Goal: Task Accomplishment & Management: Complete application form

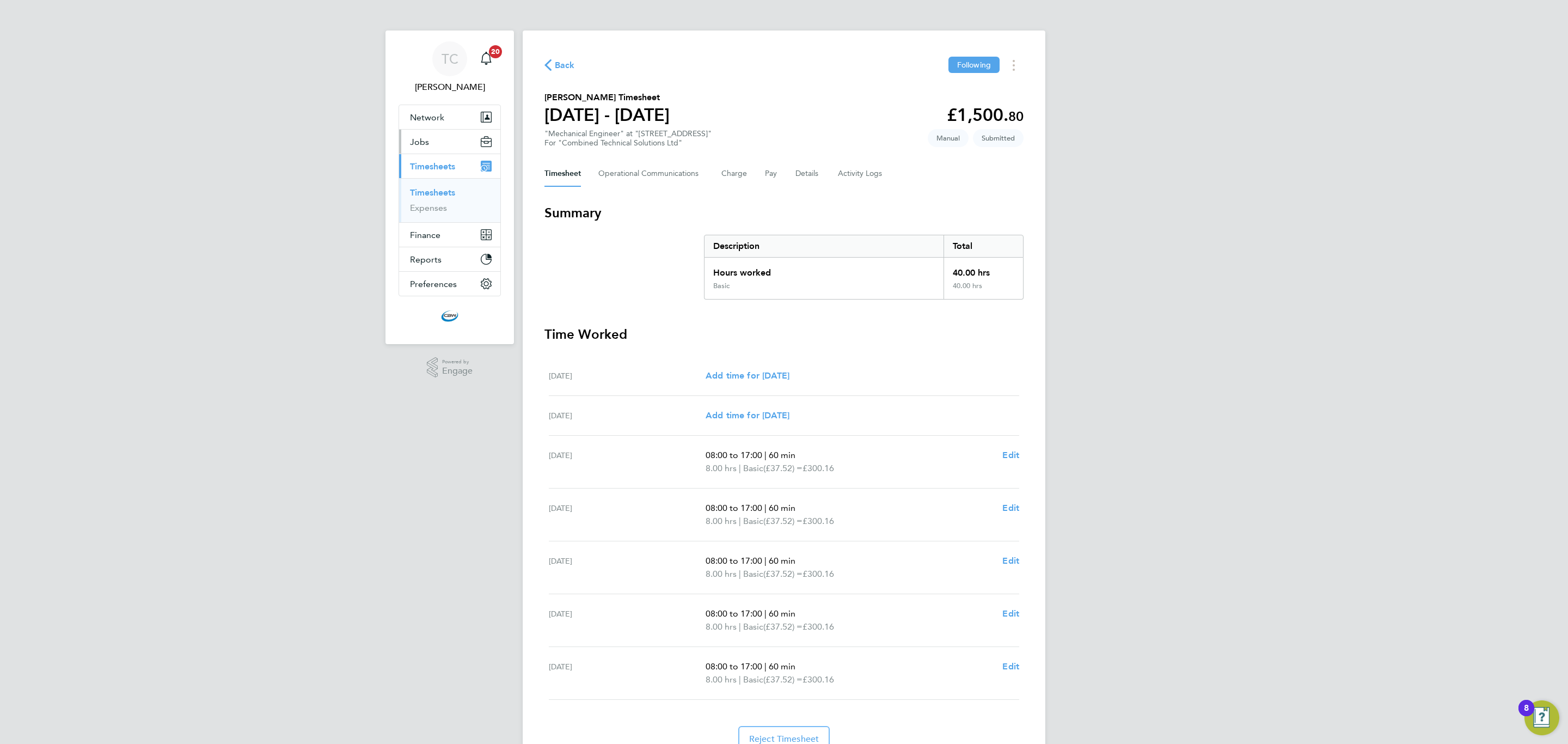
click at [431, 139] on button "Jobs" at bounding box center [450, 141] width 101 height 24
click at [419, 188] on link "Vacancies" at bounding box center [430, 183] width 39 height 10
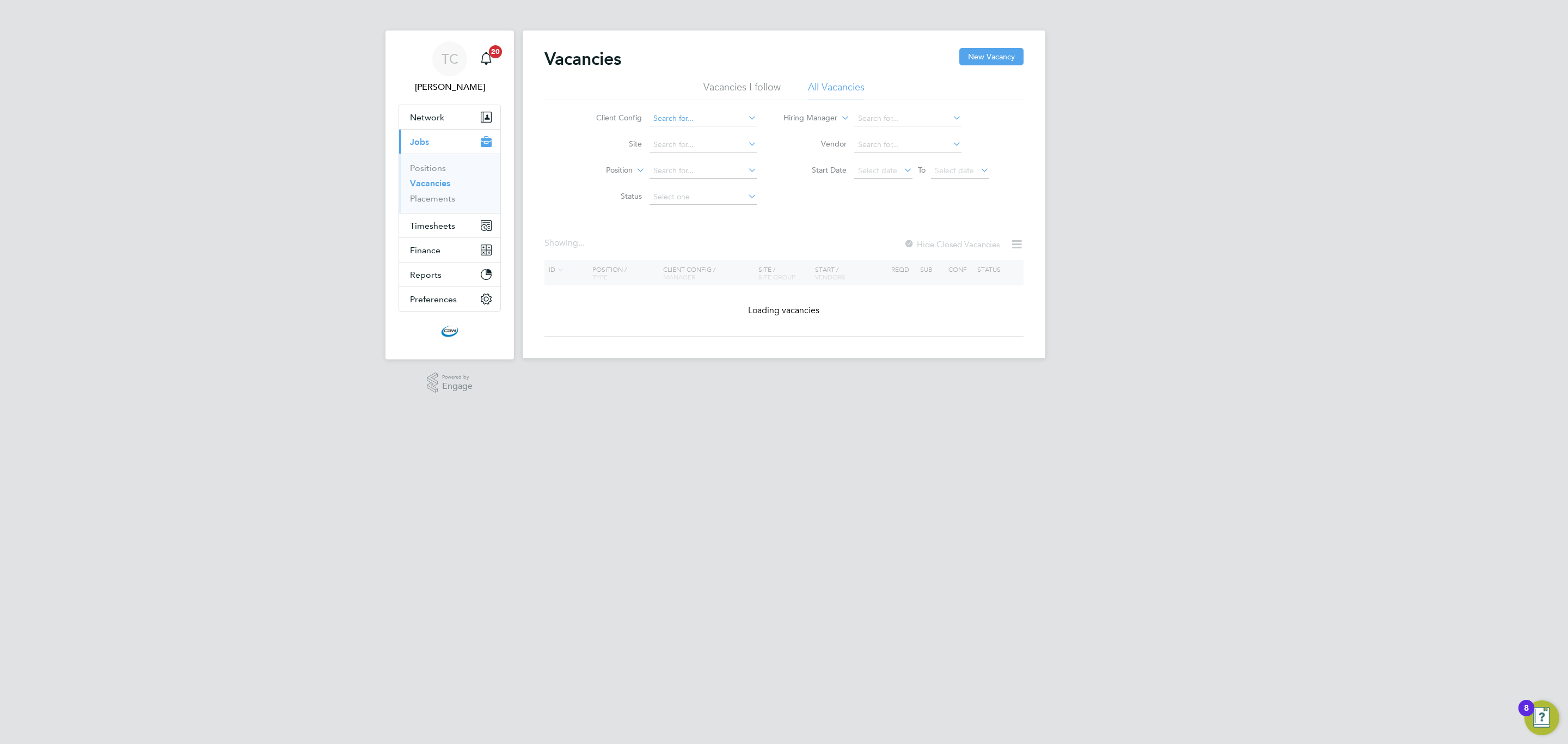
click at [670, 111] on input at bounding box center [703, 118] width 107 height 15
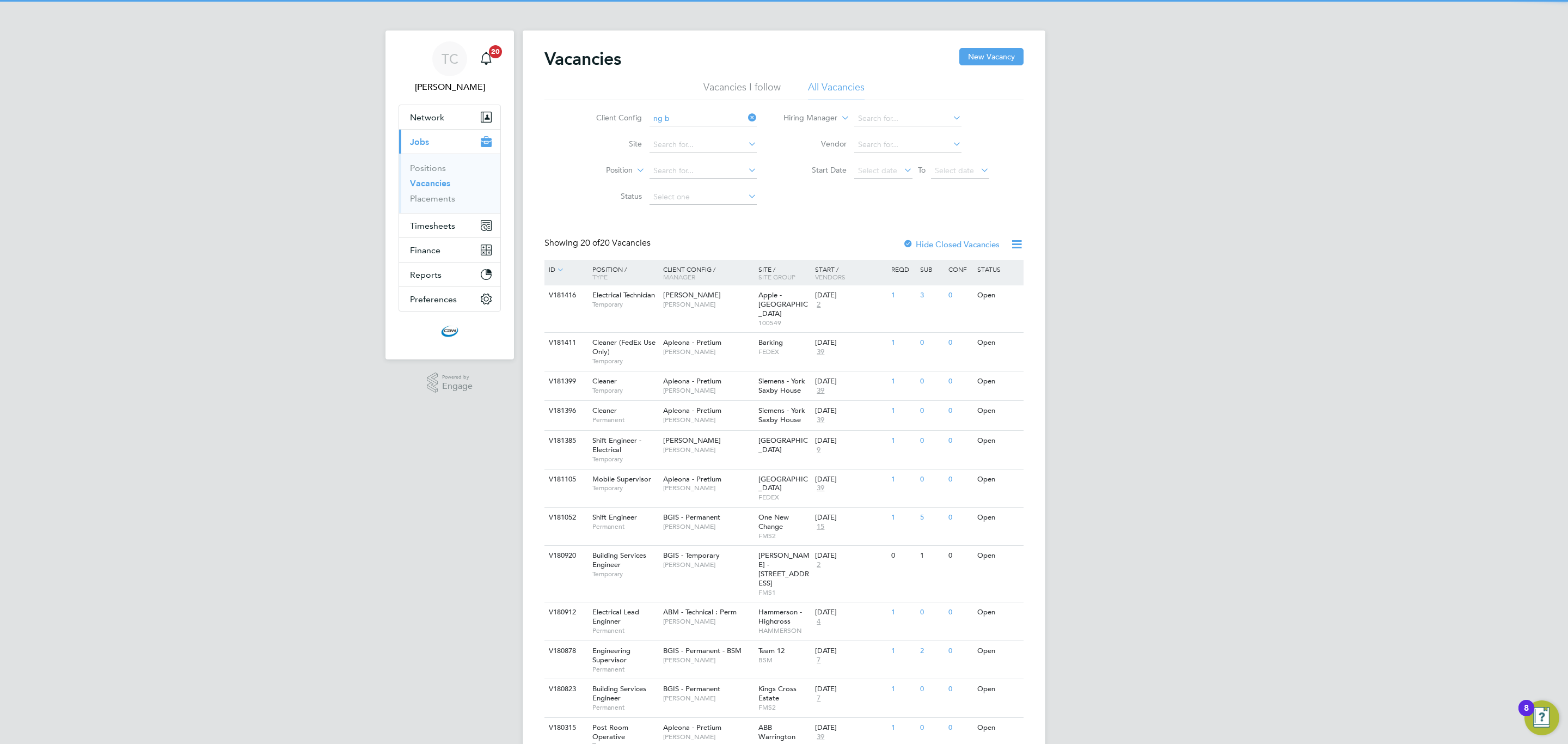
click at [683, 134] on li "[PERSON_NAME]" at bounding box center [702, 134] width 108 height 15
type input "[PERSON_NAME]"
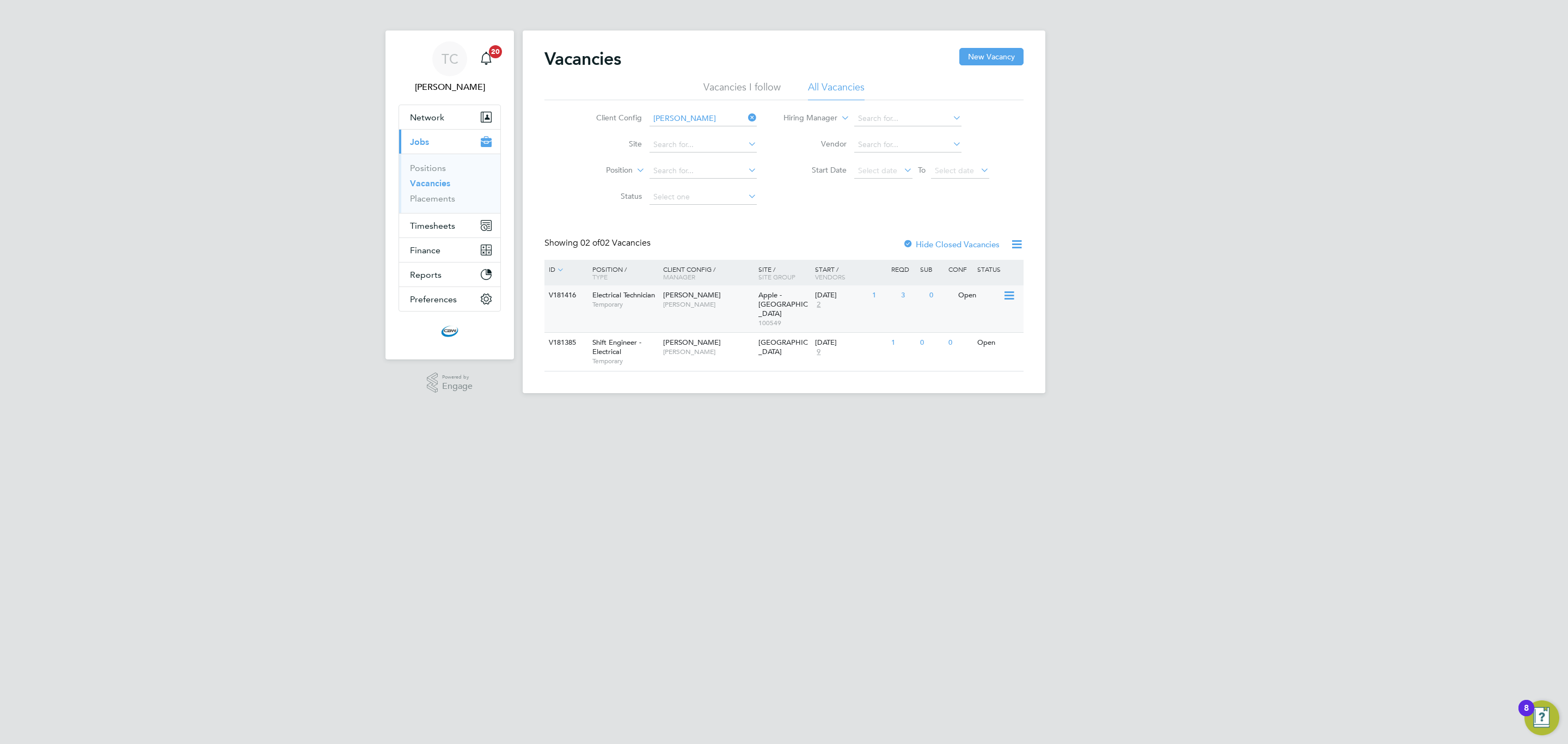
click at [956, 297] on div "Open" at bounding box center [979, 295] width 47 height 20
click at [421, 229] on span "Timesheets" at bounding box center [433, 225] width 45 height 10
click at [433, 189] on link "Timesheets" at bounding box center [433, 192] width 45 height 10
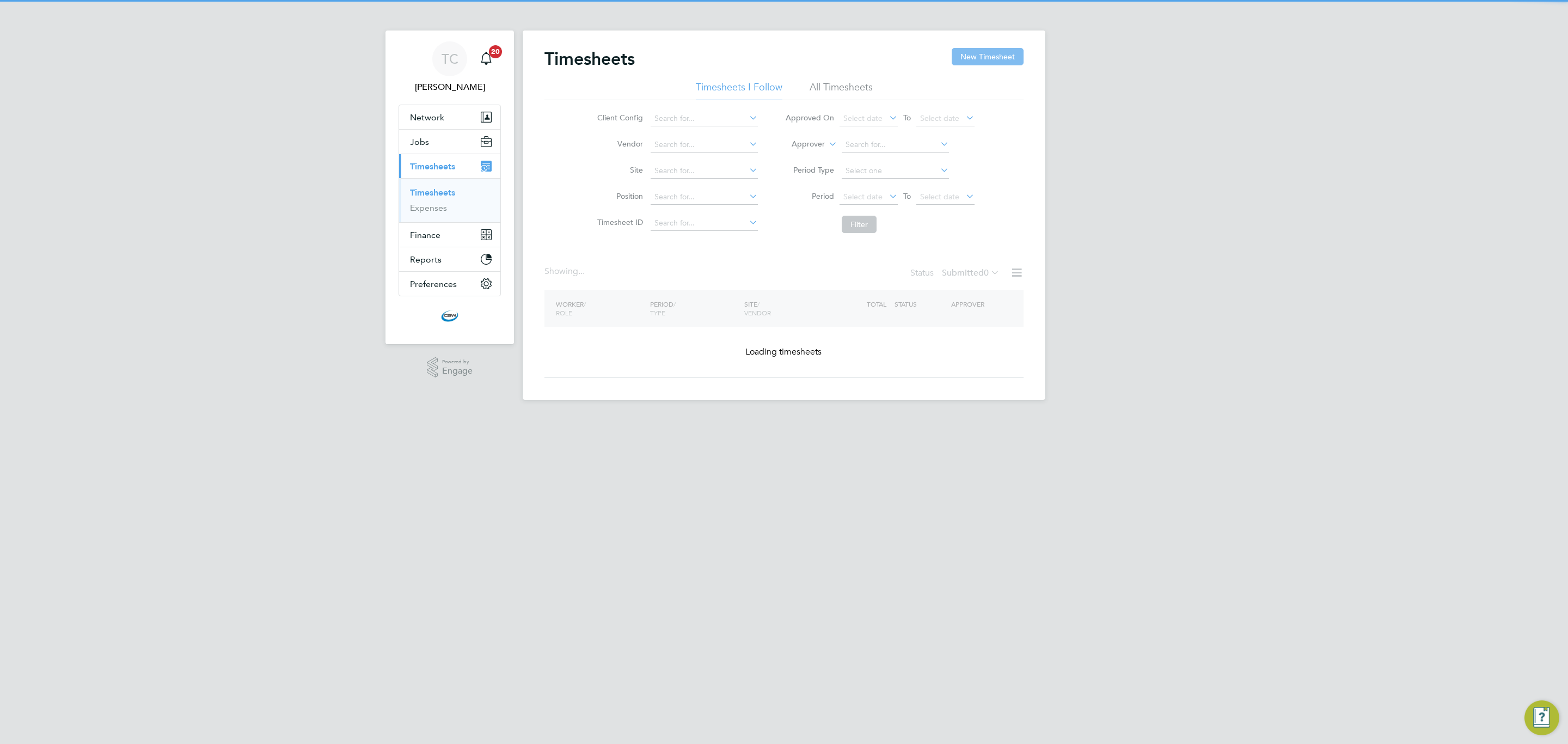
click at [996, 65] on button "New Timesheet" at bounding box center [987, 57] width 72 height 18
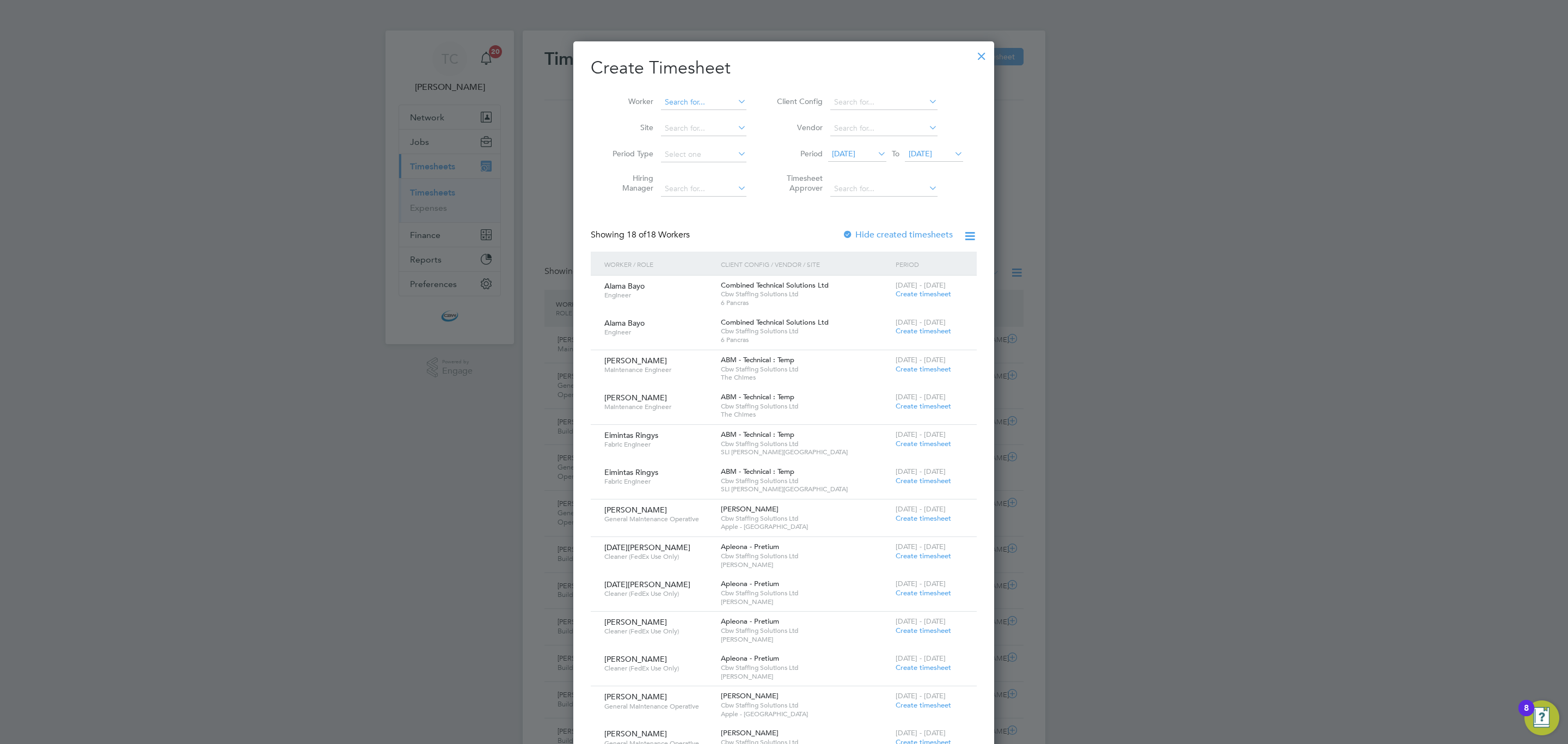
click at [691, 107] on input at bounding box center [704, 102] width 85 height 15
click at [730, 118] on b "Coo" at bounding box center [737, 117] width 15 height 9
type input "Nathan Cooper"
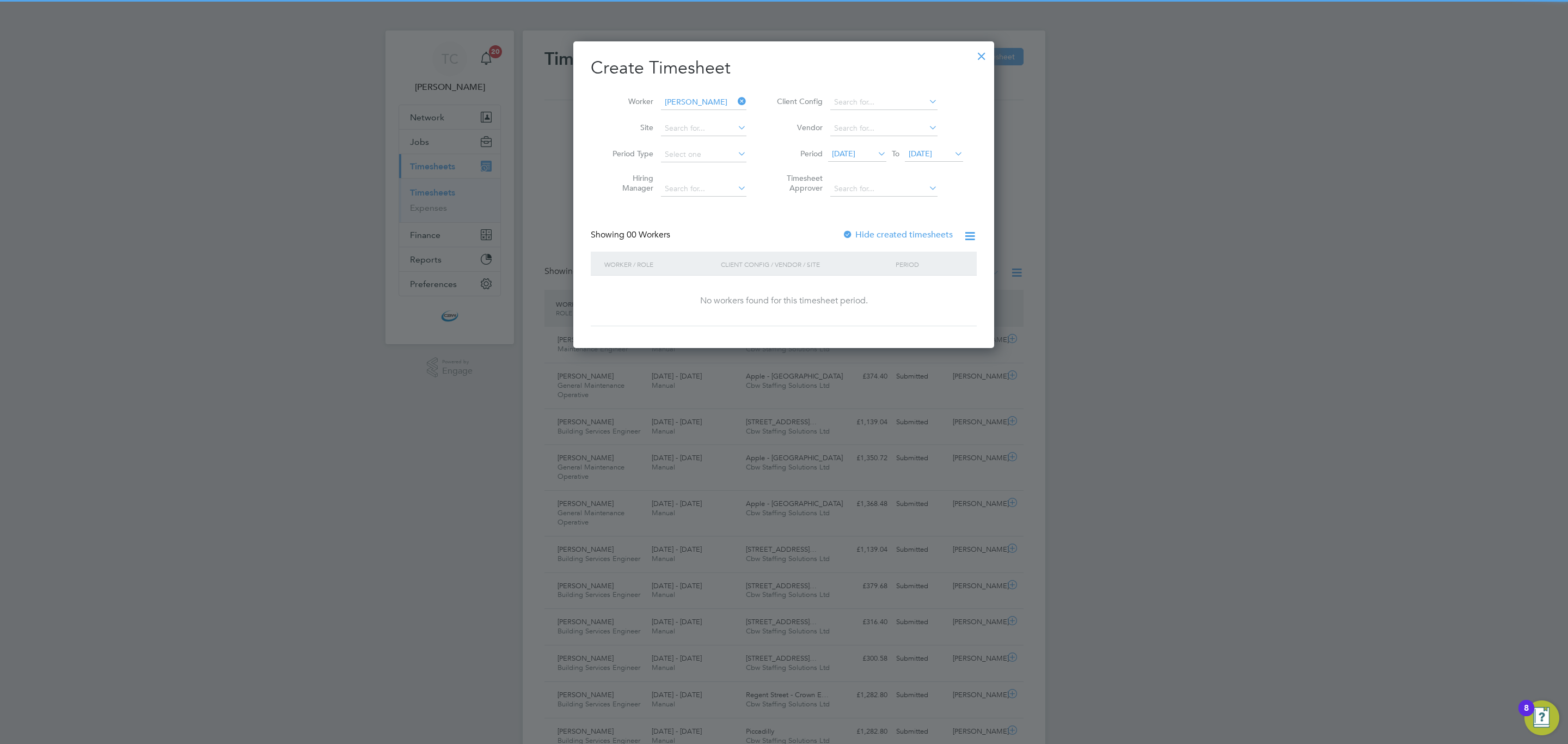
click at [851, 236] on div at bounding box center [848, 235] width 11 height 11
click at [932, 152] on span "22 Sep 2025" at bounding box center [920, 153] width 23 height 10
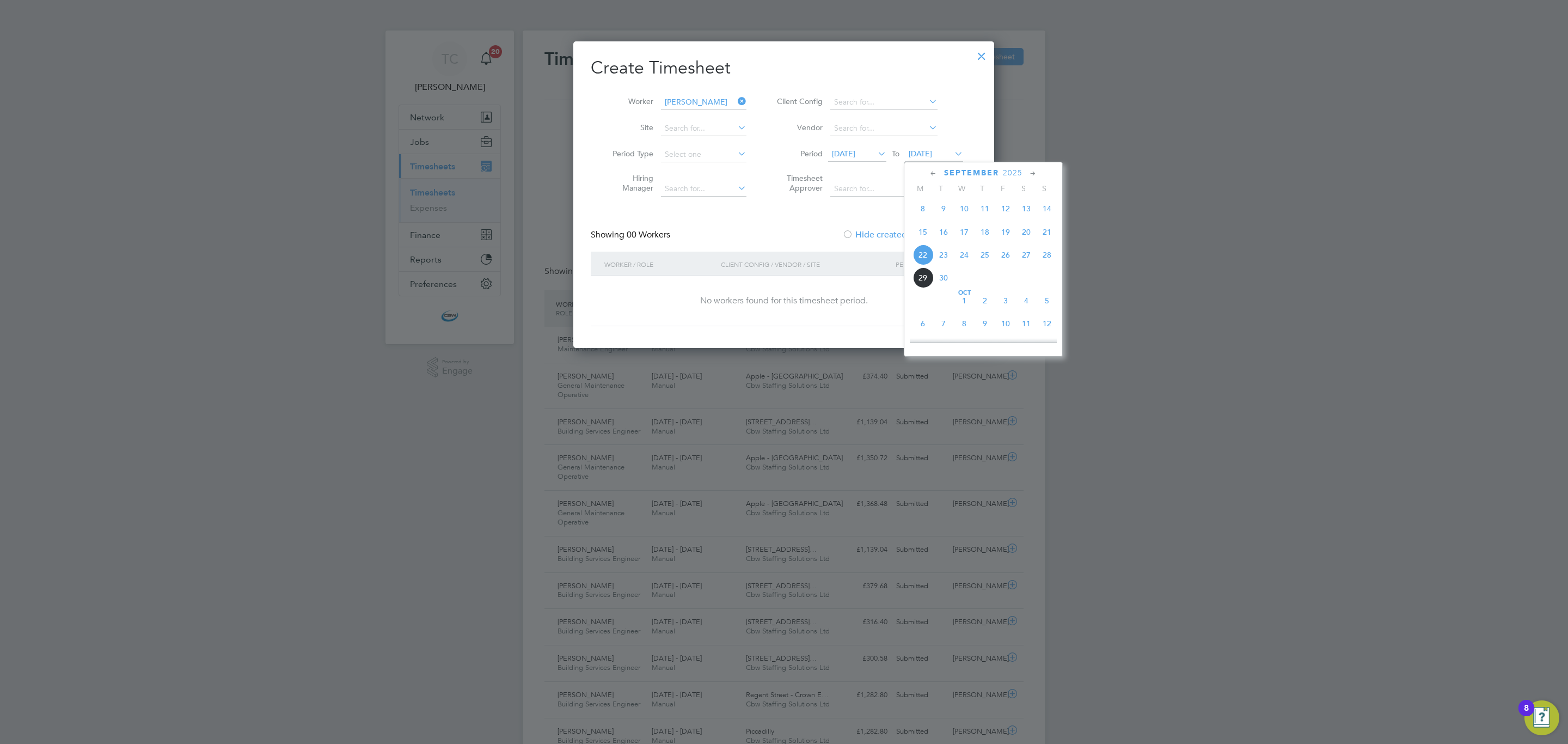
click at [1007, 306] on span "3" at bounding box center [1006, 301] width 21 height 21
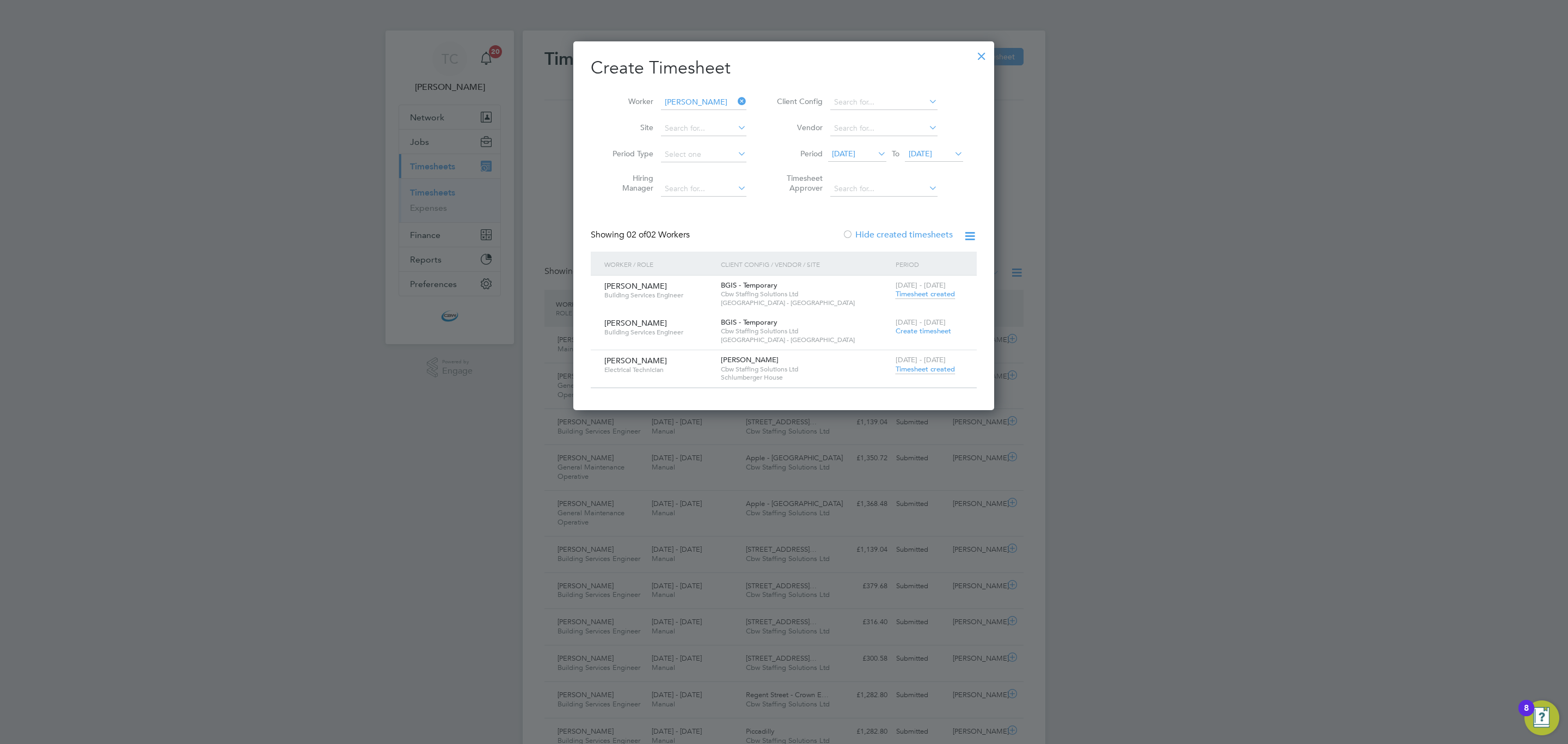
click at [930, 295] on span "Timesheet created" at bounding box center [925, 294] width 59 height 10
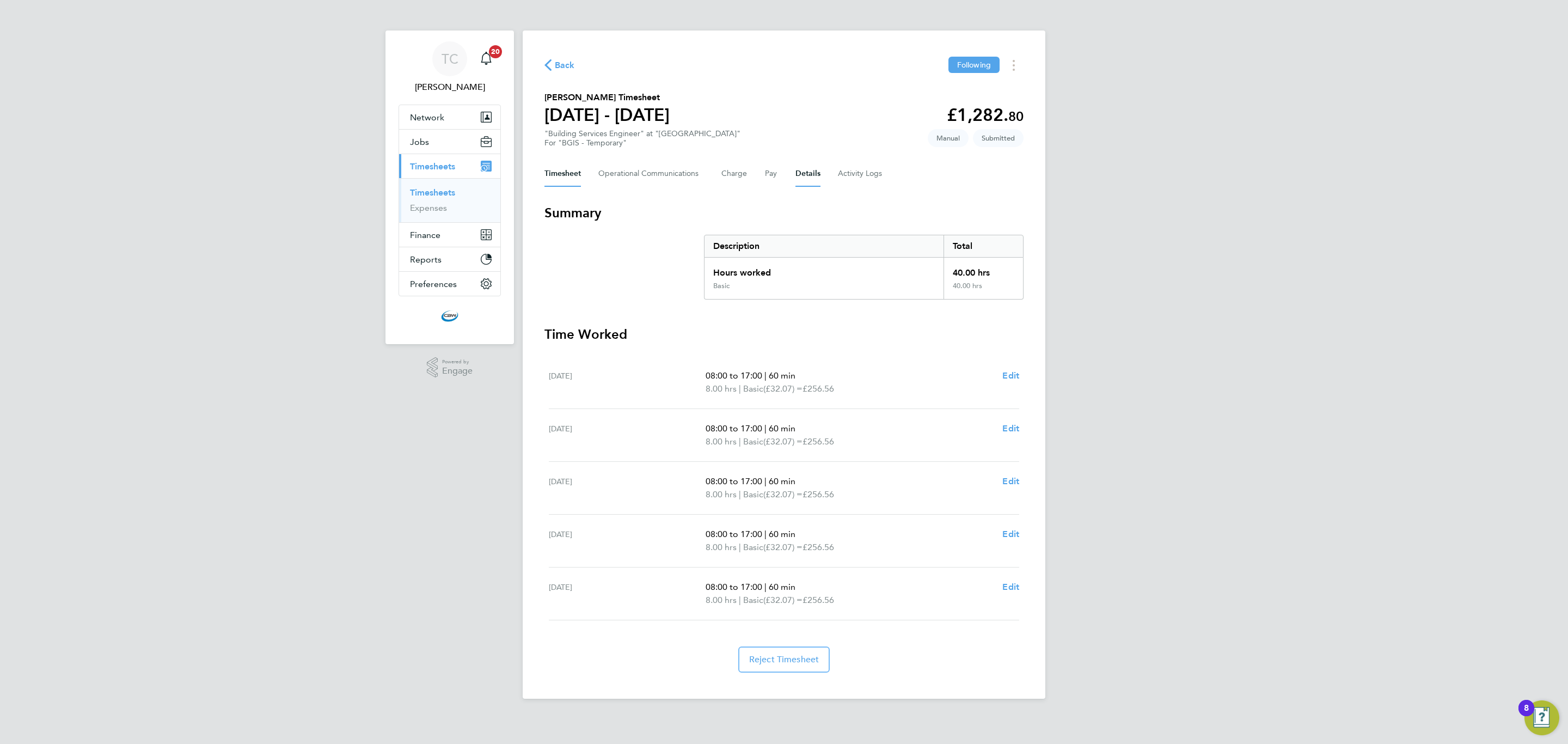
click at [799, 180] on button "Details" at bounding box center [808, 174] width 25 height 26
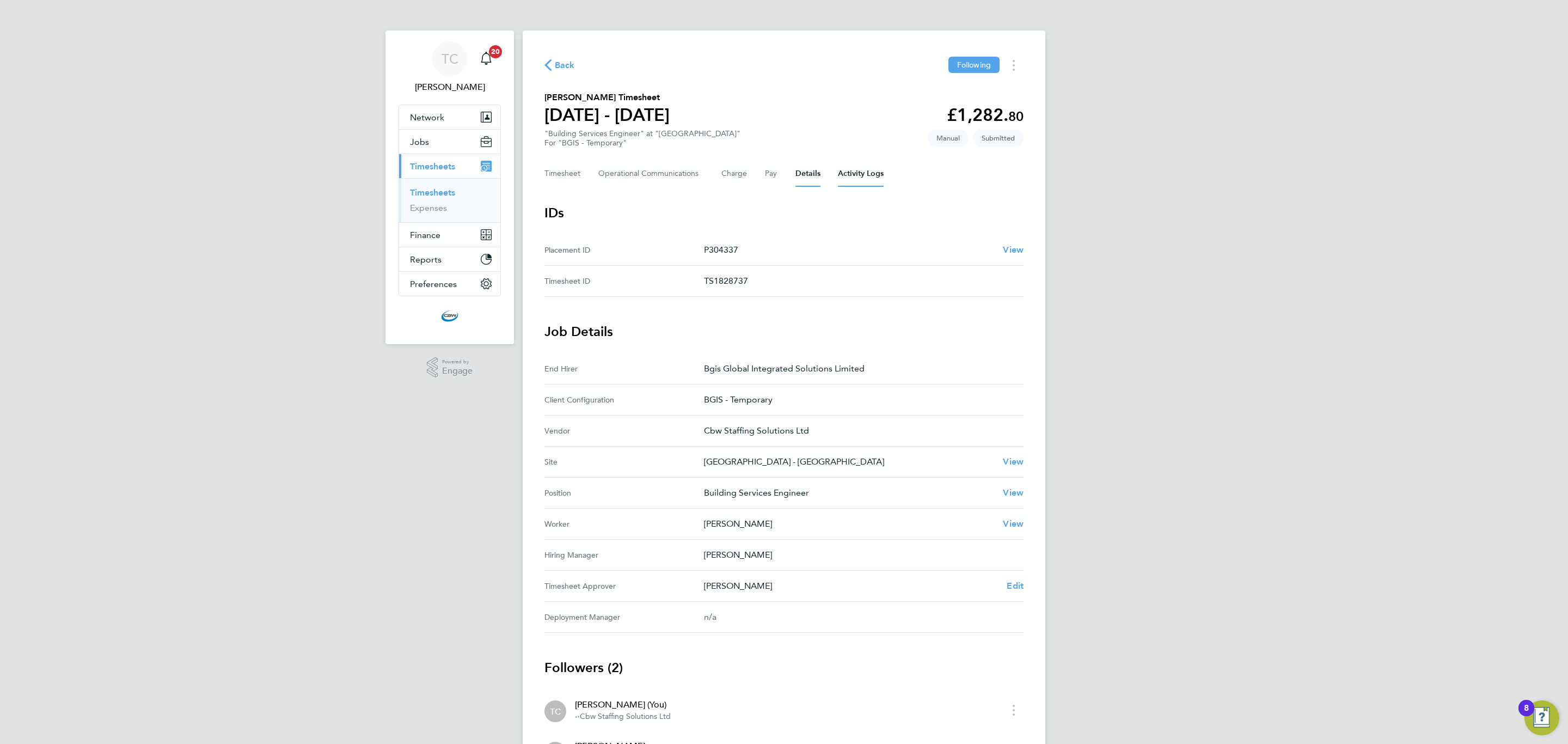
click at [840, 170] on Logs-tab "Activity Logs" at bounding box center [861, 174] width 46 height 26
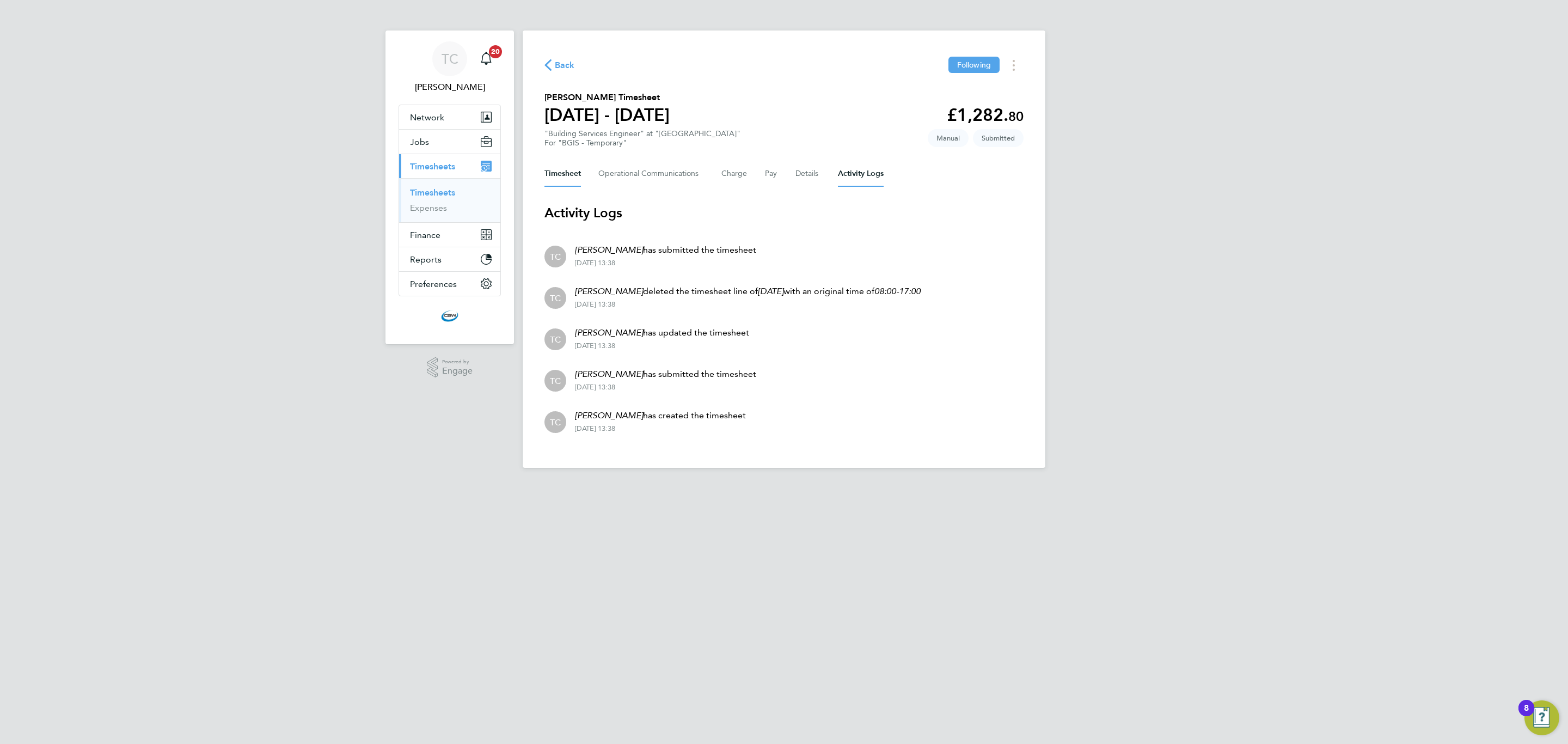
click at [576, 181] on button "Timesheet" at bounding box center [562, 174] width 37 height 26
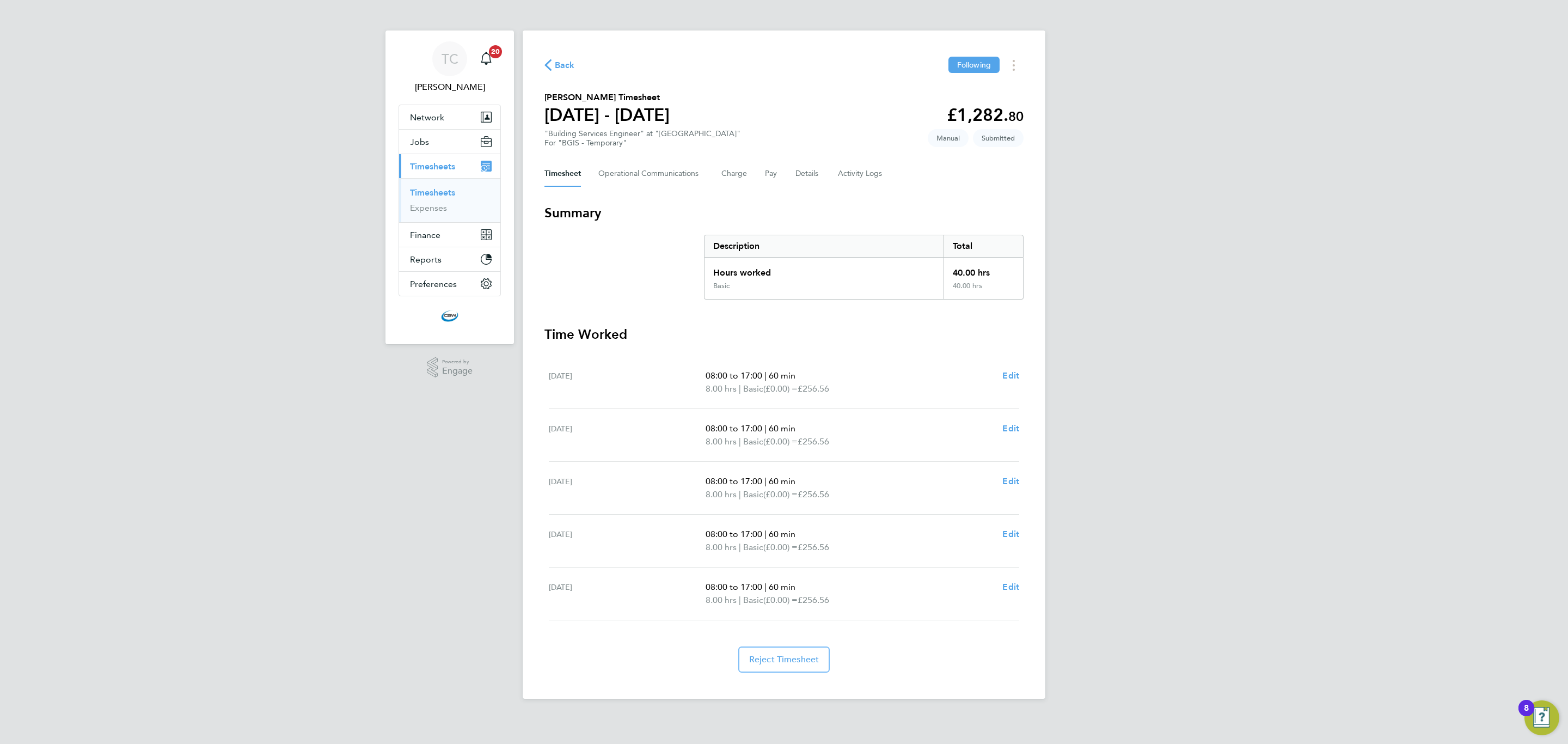
click at [443, 198] on link "Timesheets" at bounding box center [433, 192] width 45 height 10
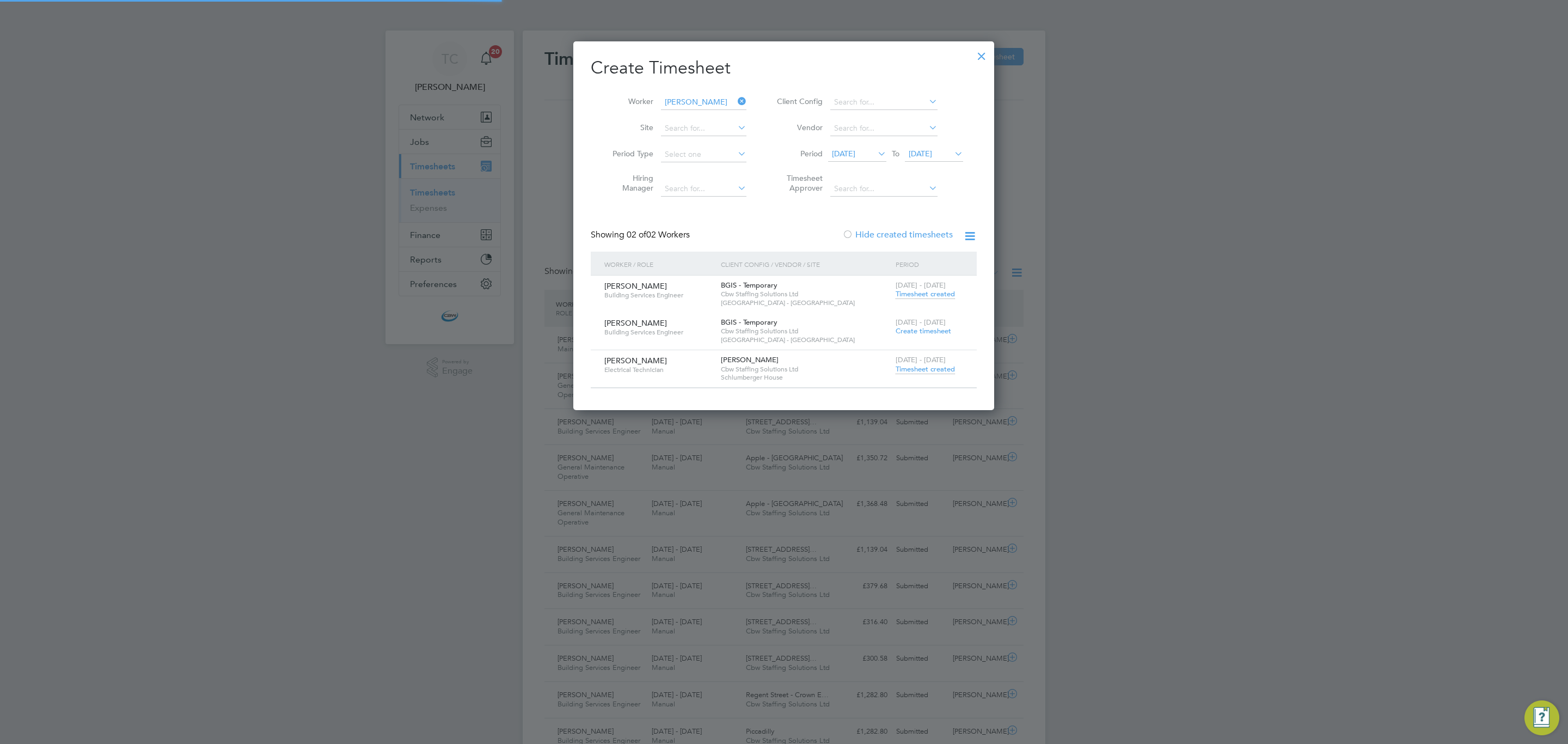
scroll to position [28, 95]
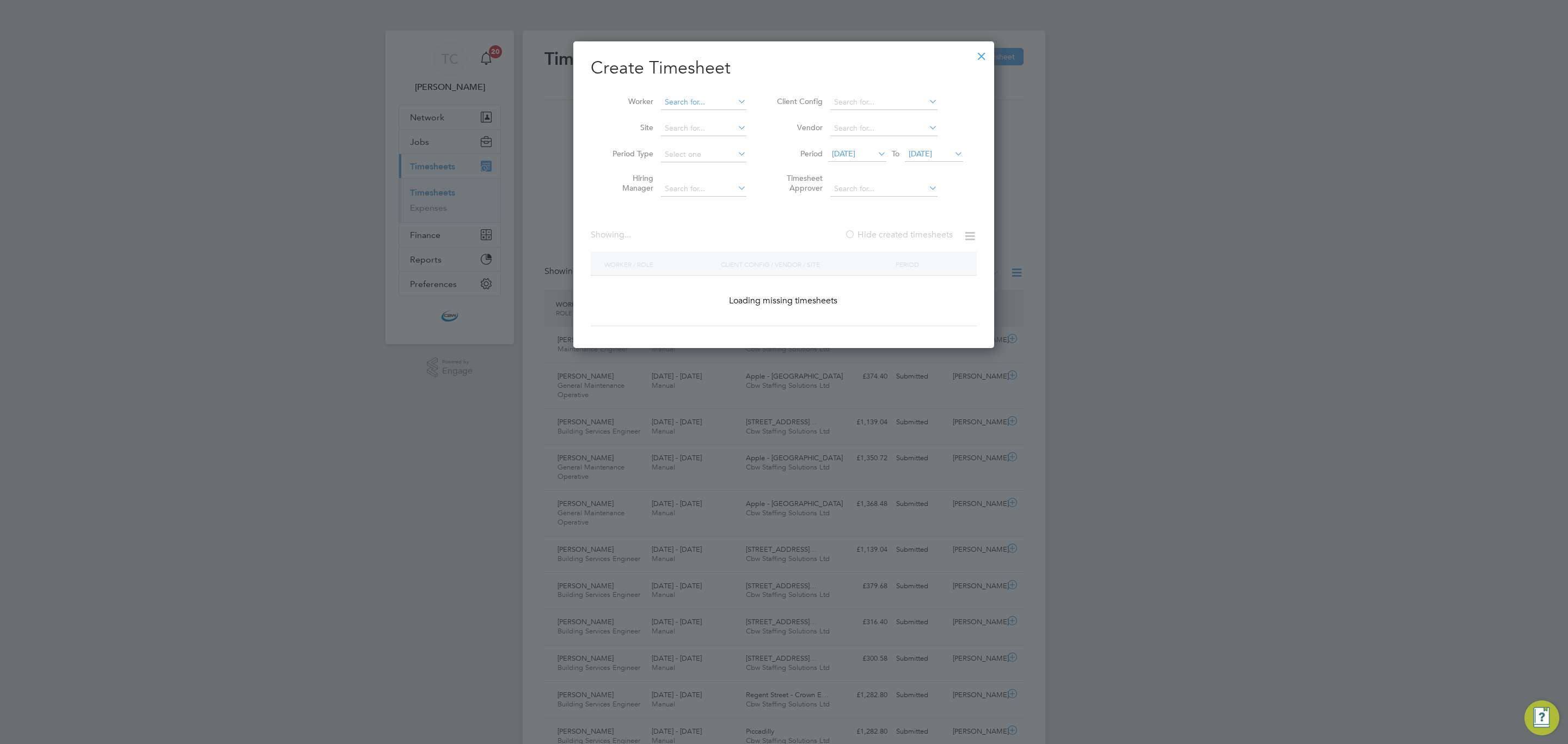
click at [710, 108] on input at bounding box center [704, 102] width 85 height 15
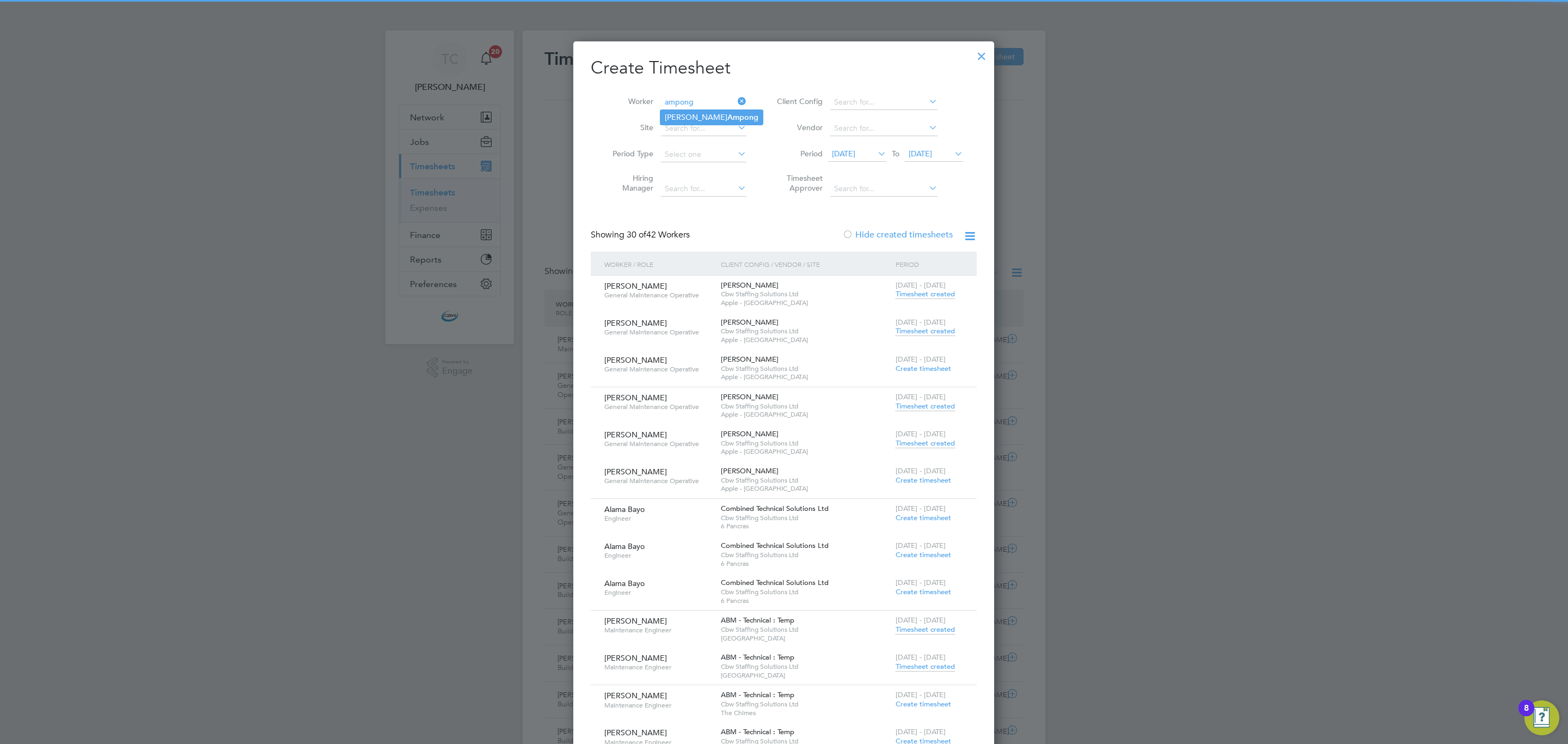
click at [727, 113] on b "Ampong" at bounding box center [743, 117] width 31 height 9
type input "Michael Ampong"
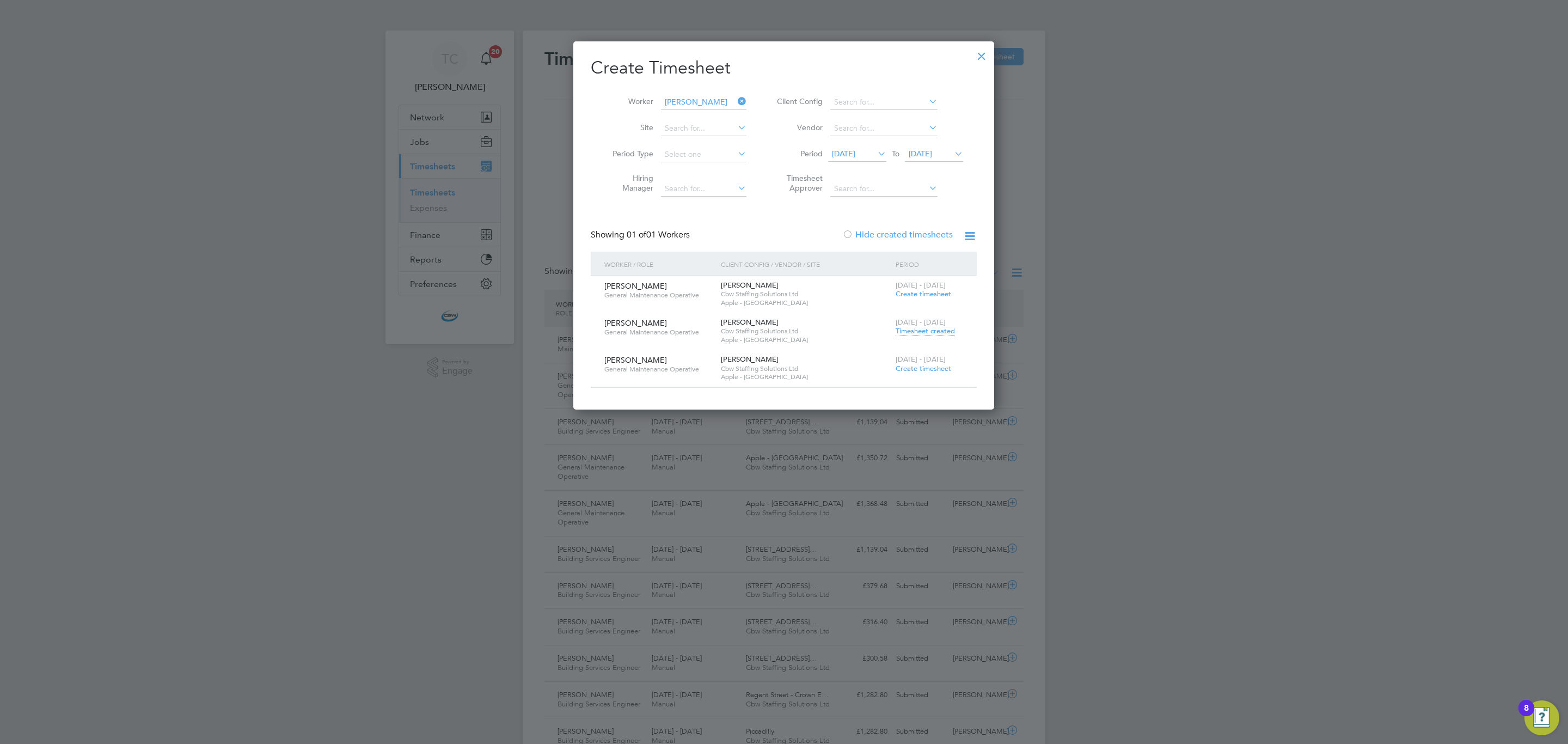
click at [849, 230] on div at bounding box center [848, 235] width 11 height 11
click at [920, 290] on span "Create timesheet" at bounding box center [923, 293] width 55 height 9
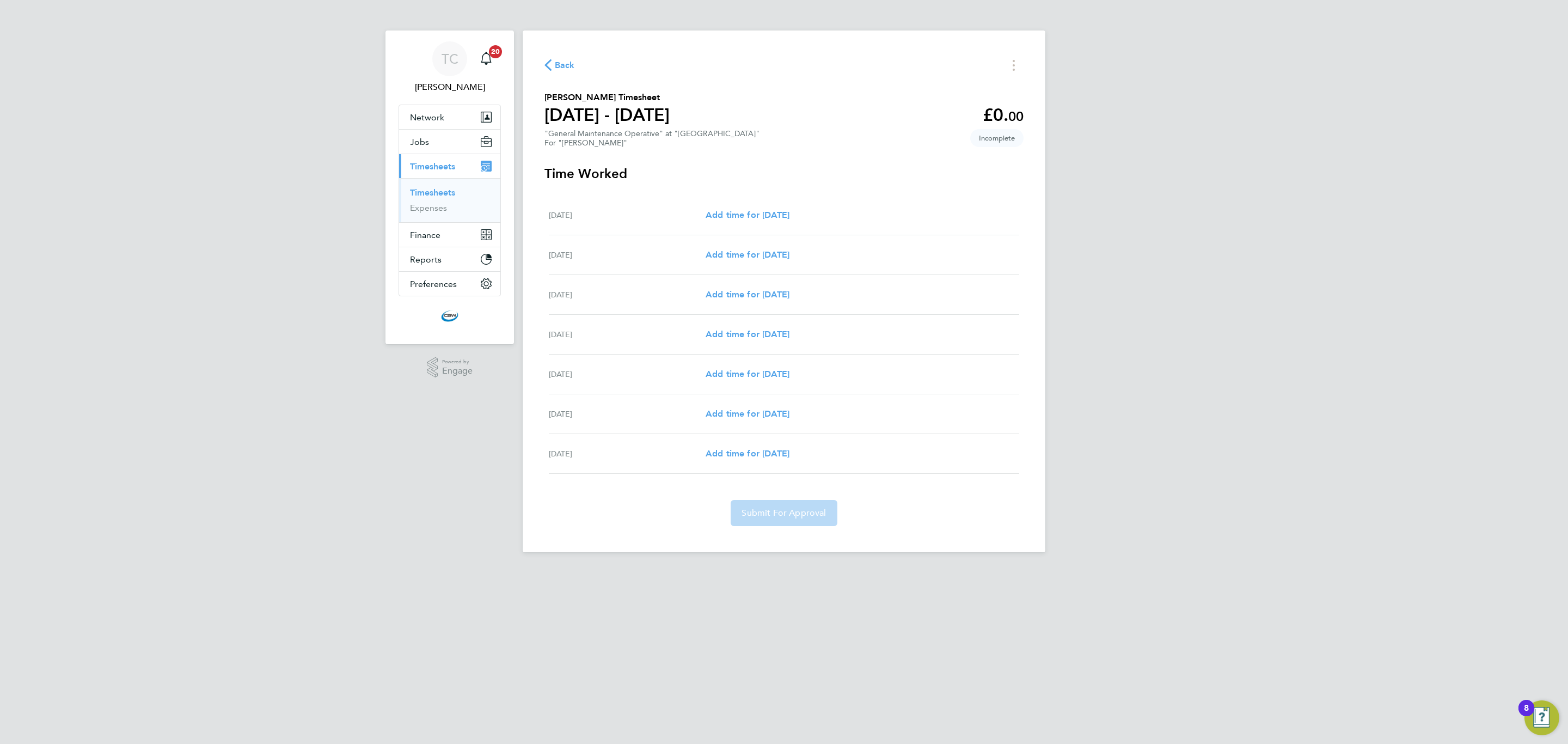
click at [452, 196] on link "Timesheets" at bounding box center [433, 192] width 45 height 10
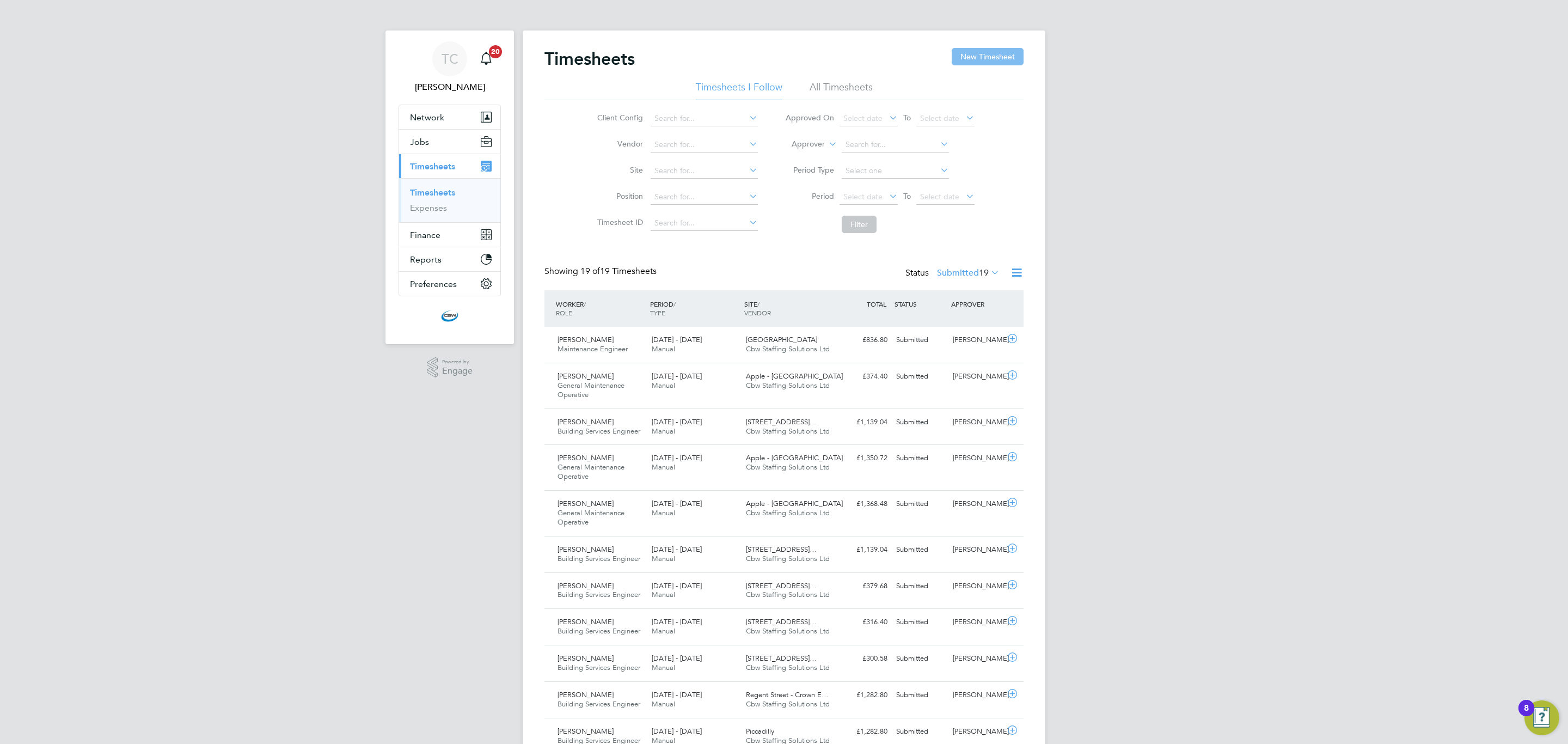
click at [985, 59] on button "New Timesheet" at bounding box center [987, 57] width 72 height 18
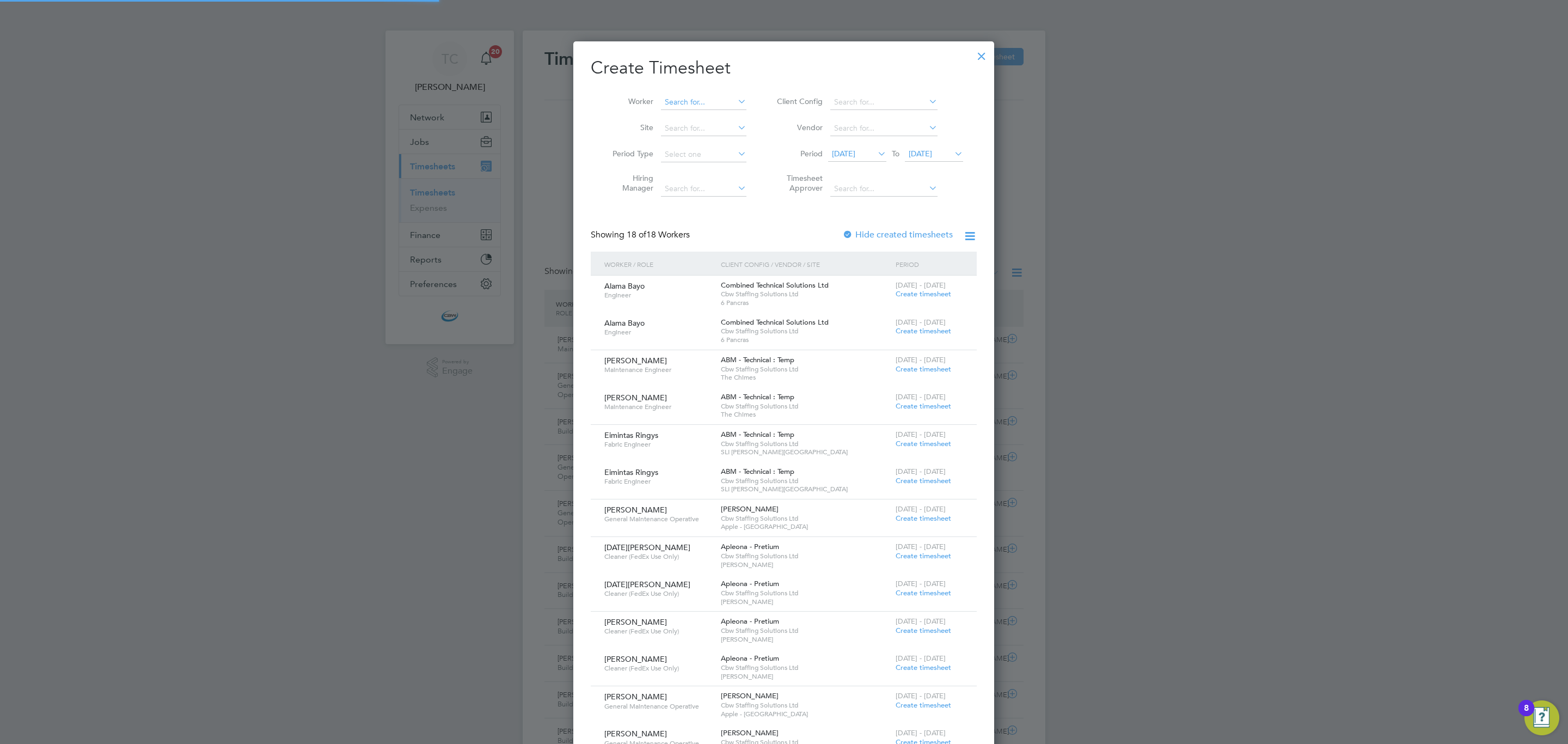
scroll to position [1347, 421]
click at [701, 98] on input at bounding box center [704, 102] width 85 height 15
click at [727, 116] on b "Ampong" at bounding box center [743, 117] width 31 height 9
type input "Michael Ampong"
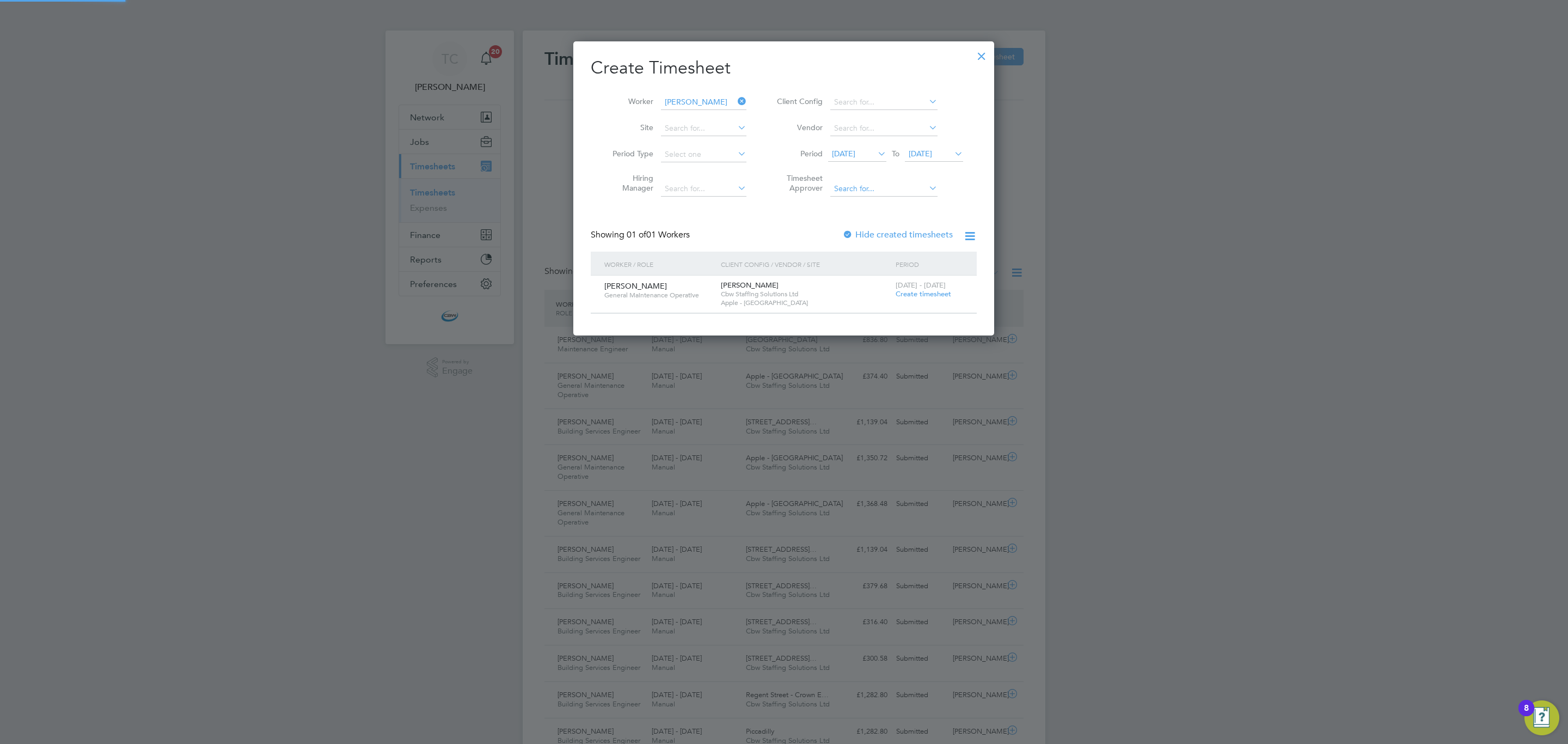
scroll to position [296, 421]
click at [940, 294] on span "Create timesheet" at bounding box center [923, 293] width 55 height 9
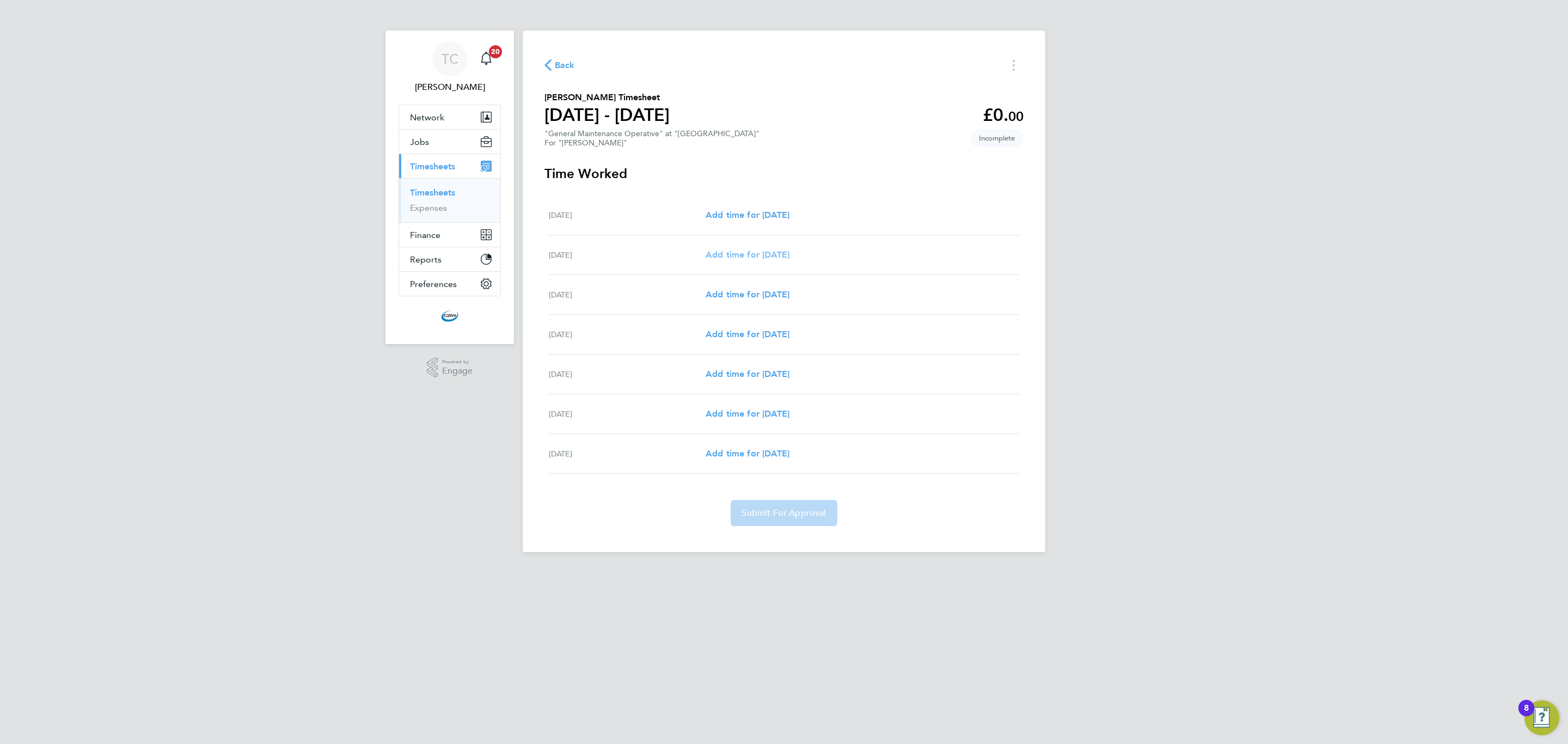
click at [756, 254] on span "Add time for Sun 14 Sep" at bounding box center [747, 254] width 84 height 10
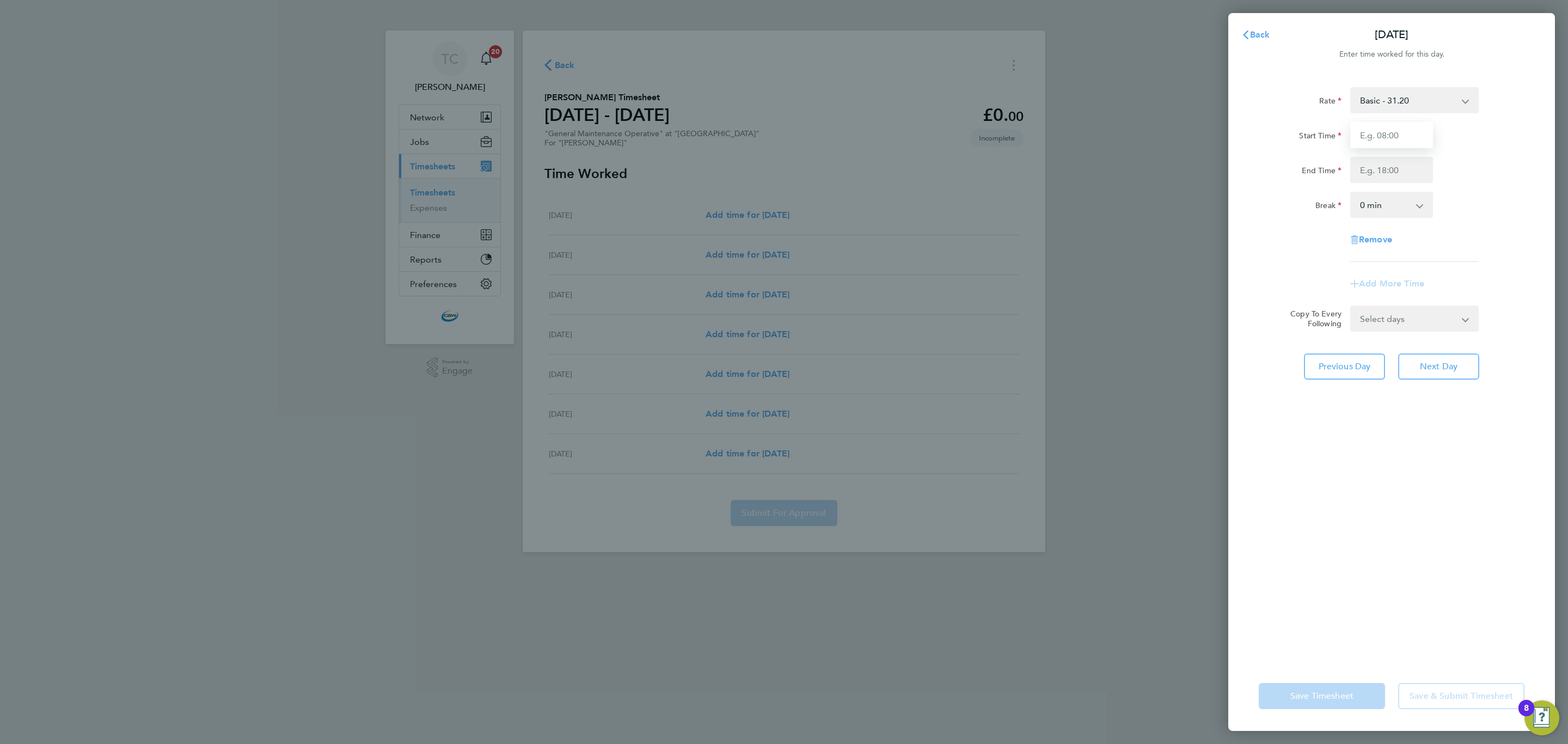
click at [1407, 127] on input "Start Time" at bounding box center [1391, 135] width 83 height 26
type input "07:00"
type input "19:00"
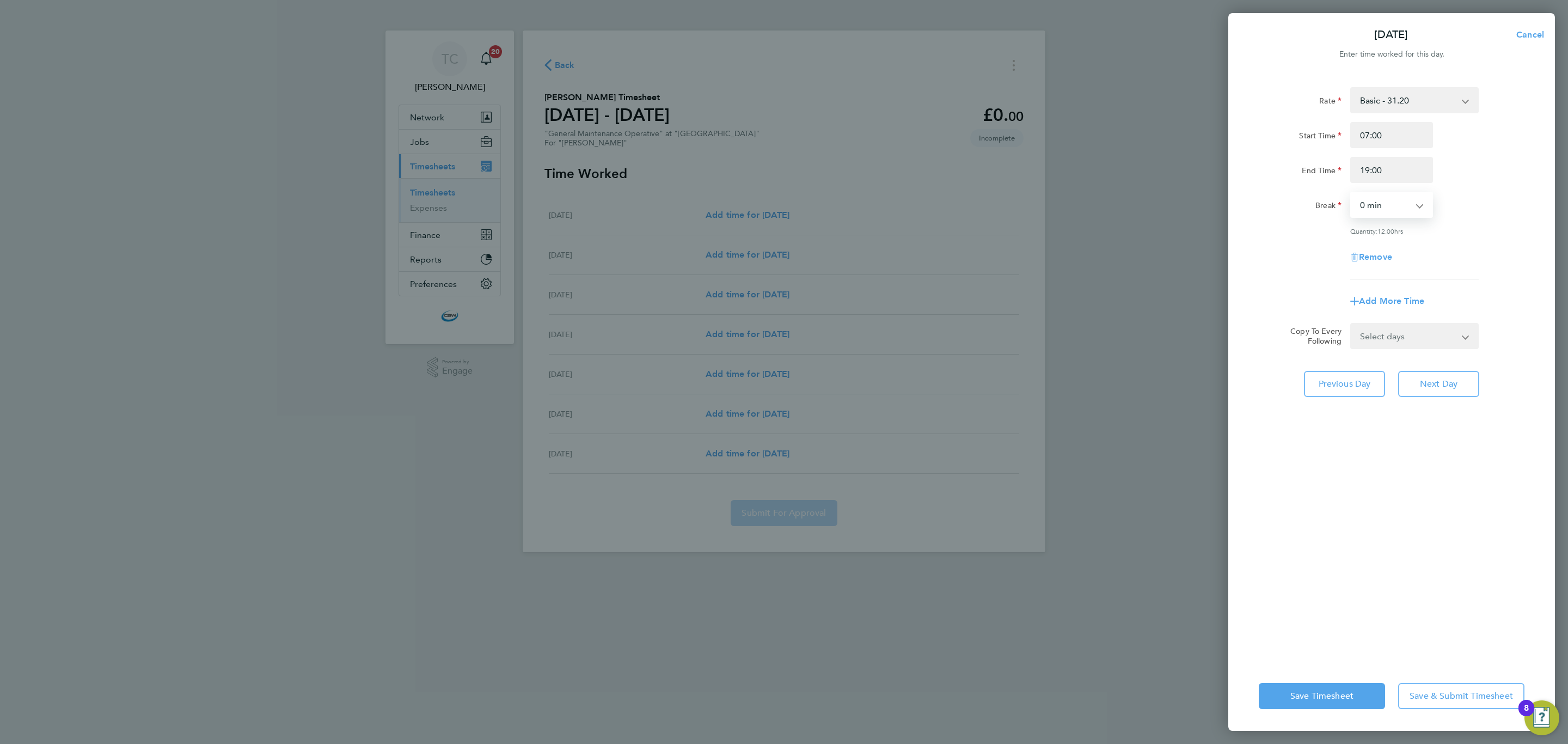
click at [1385, 211] on select "0 min 15 min 30 min 45 min 60 min 75 min 90 min" at bounding box center [1385, 205] width 68 height 24
drag, startPoint x: 1519, startPoint y: 261, endPoint x: 1493, endPoint y: 281, distance: 32.8
click at [1516, 261] on div "Remove" at bounding box center [1391, 257] width 275 height 26
click at [1479, 325] on div "Select days Day Monday Tuesday Wednesday Thursday Friday" at bounding box center [1414, 335] width 137 height 26
click at [1462, 337] on select "Select days Day Monday Tuesday Wednesday Thursday Friday" at bounding box center [1409, 335] width 114 height 24
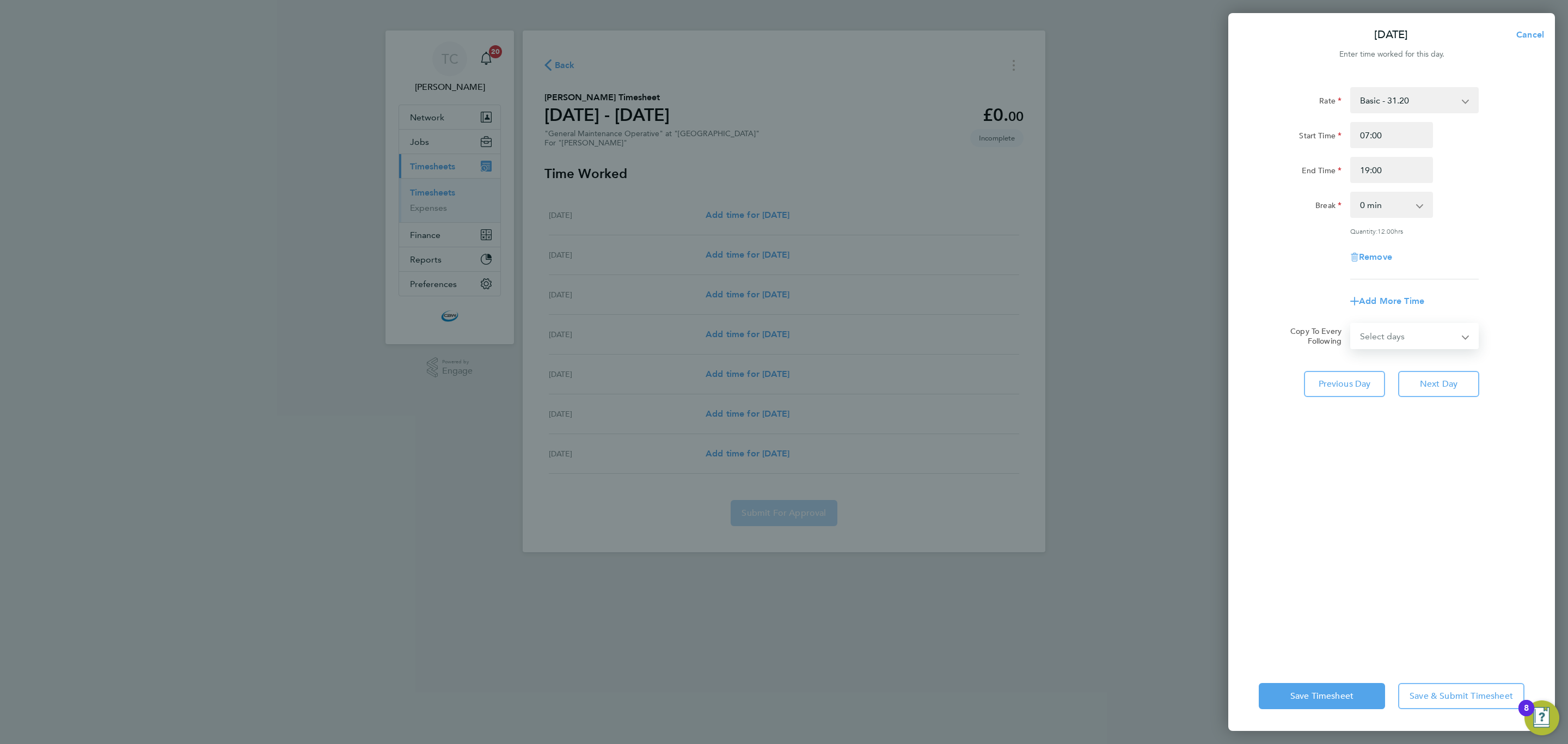
select select "DAY"
click at [1351, 324] on select "Select days Day Monday Tuesday Wednesday Thursday Friday" at bounding box center [1409, 335] width 114 height 24
click at [1405, 359] on select "15 Sep 2025 16 Sep 2025 17 Sep 2025 18 Sep 2025 19 Sep 2025" at bounding box center [1408, 370] width 113 height 24
select select "2025-09-15"
click at [1351, 359] on select "15 Sep 2025 16 Sep 2025 17 Sep 2025 18 Sep 2025 19 Sep 2025" at bounding box center [1408, 370] width 113 height 24
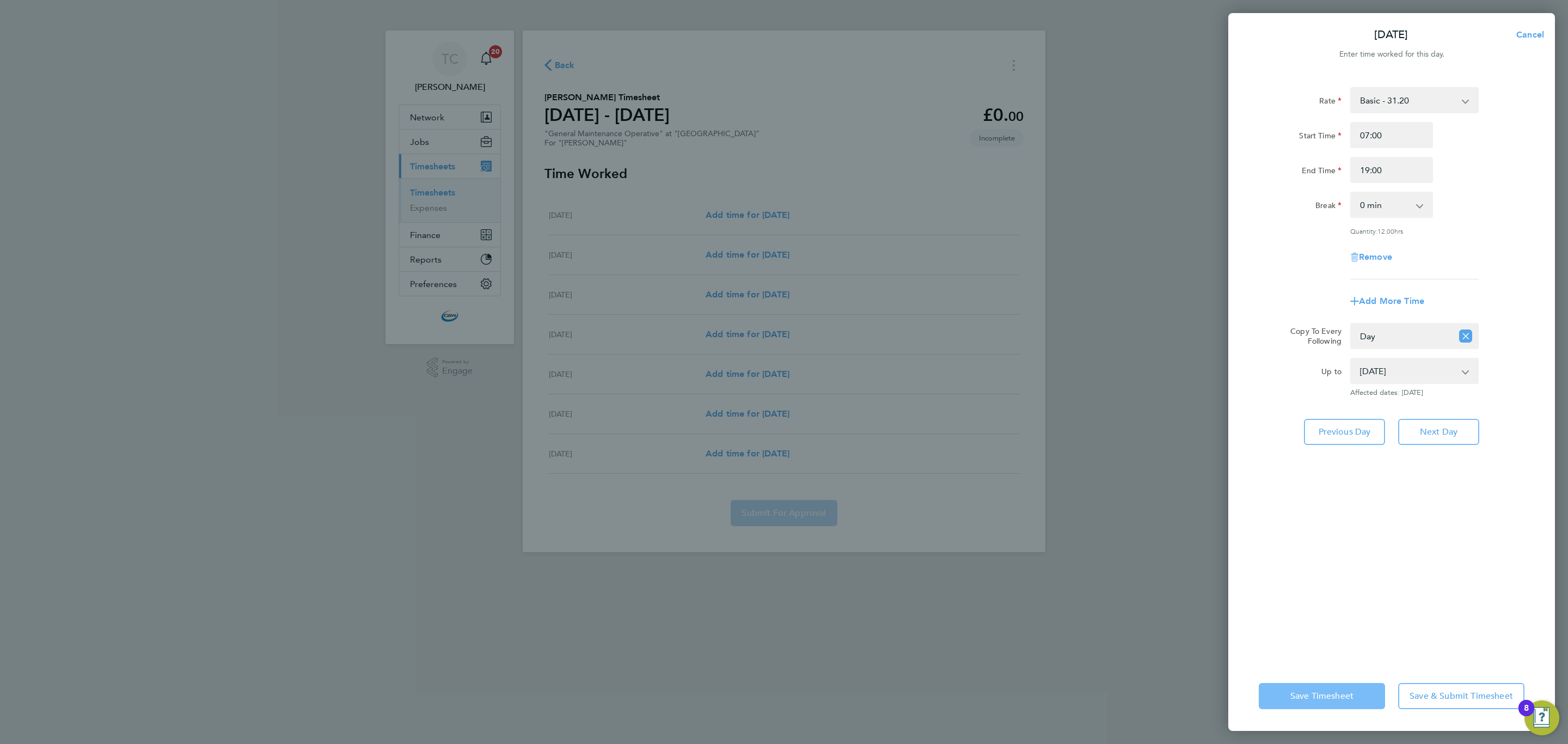
click at [1268, 696] on button "Save Timesheet" at bounding box center [1322, 696] width 127 height 26
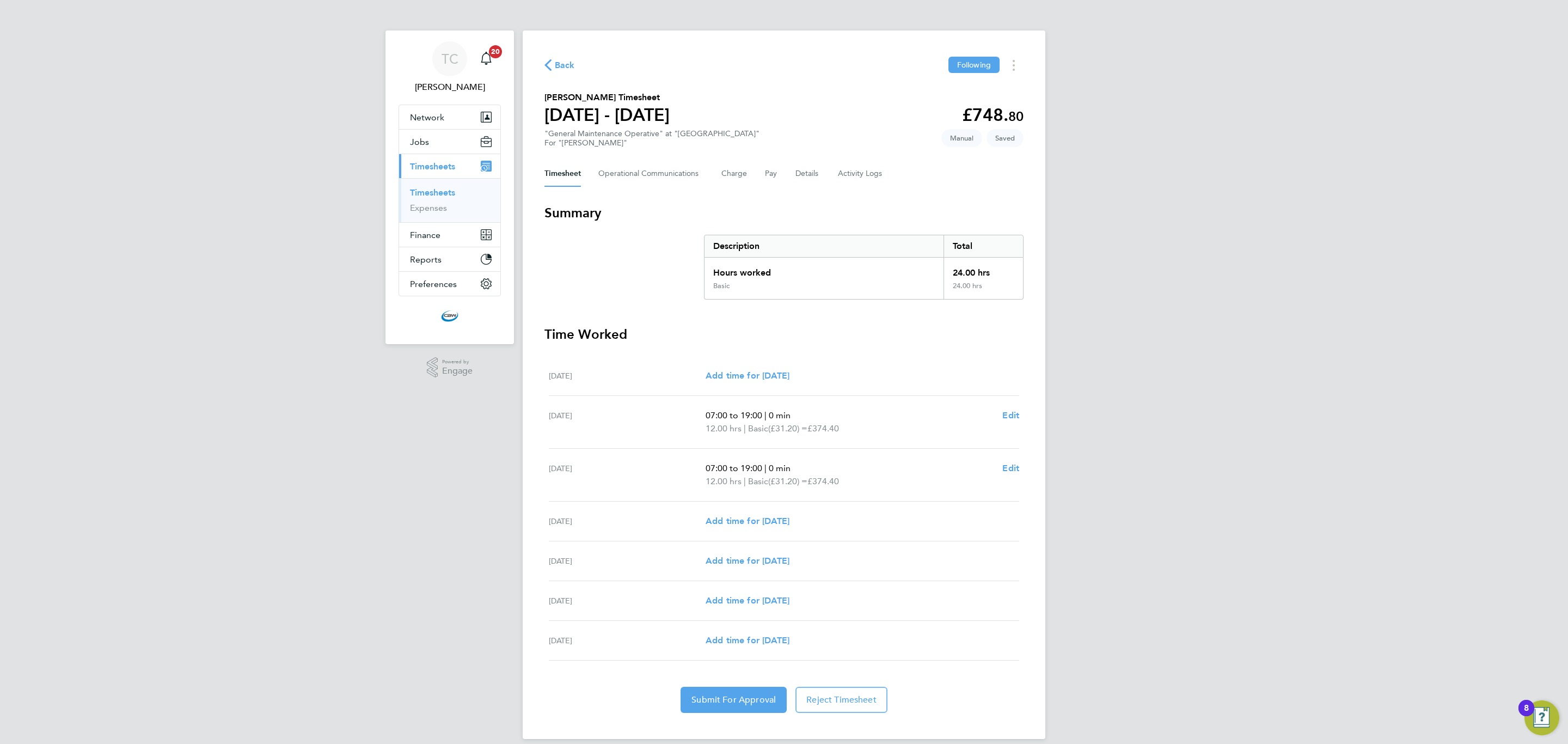
click at [433, 195] on link "Timesheets" at bounding box center [433, 192] width 45 height 10
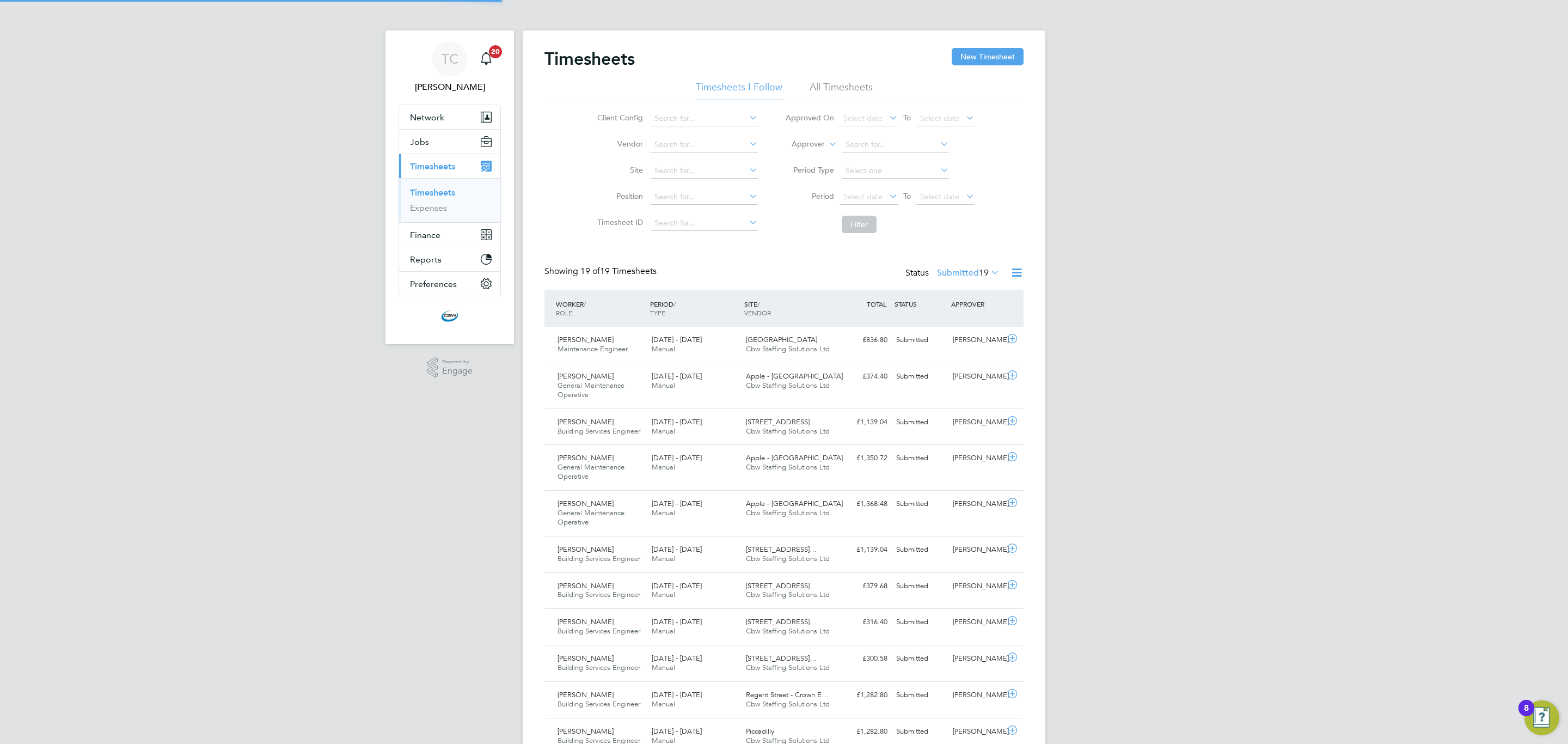
scroll to position [28, 95]
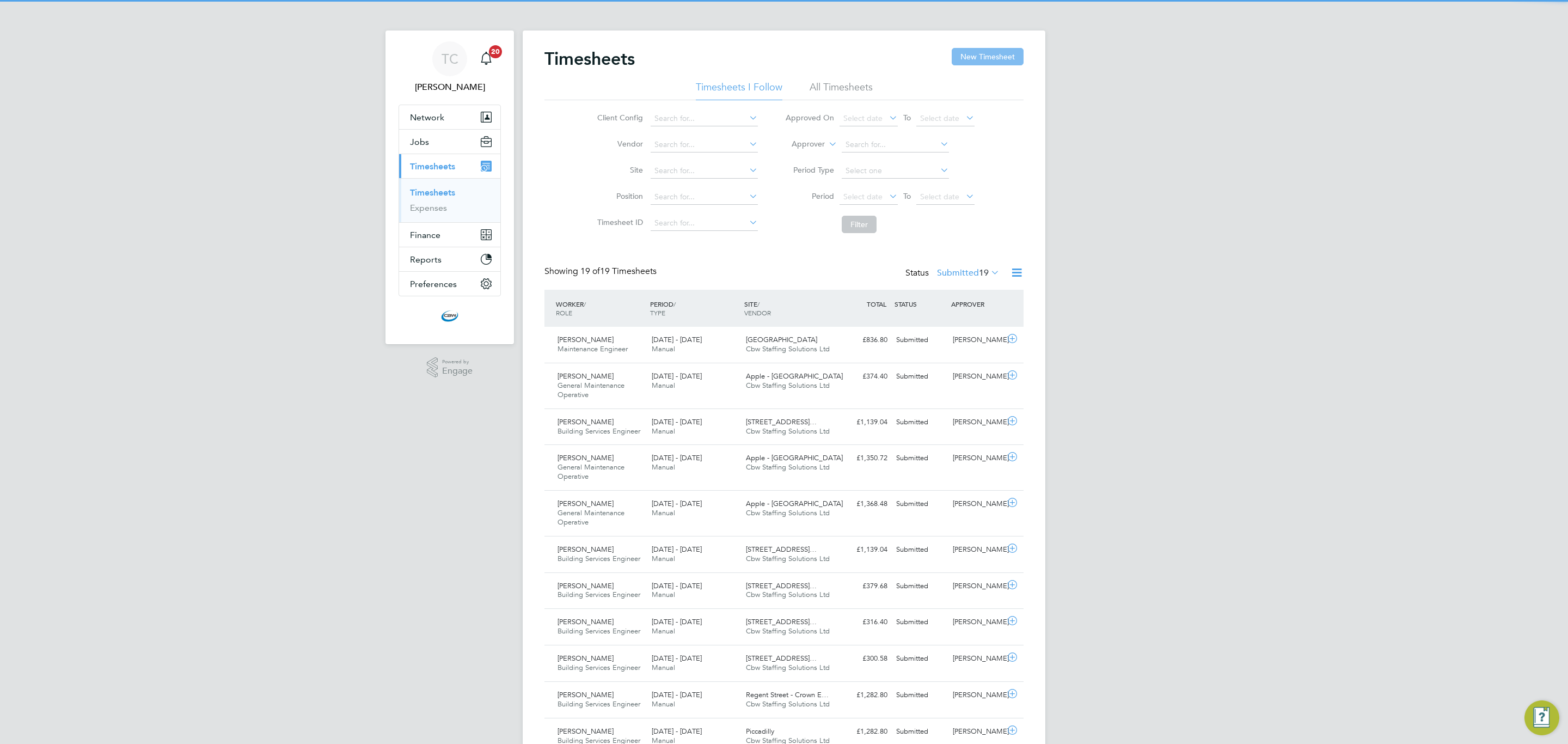
click at [1007, 51] on button "New Timesheet" at bounding box center [987, 57] width 72 height 18
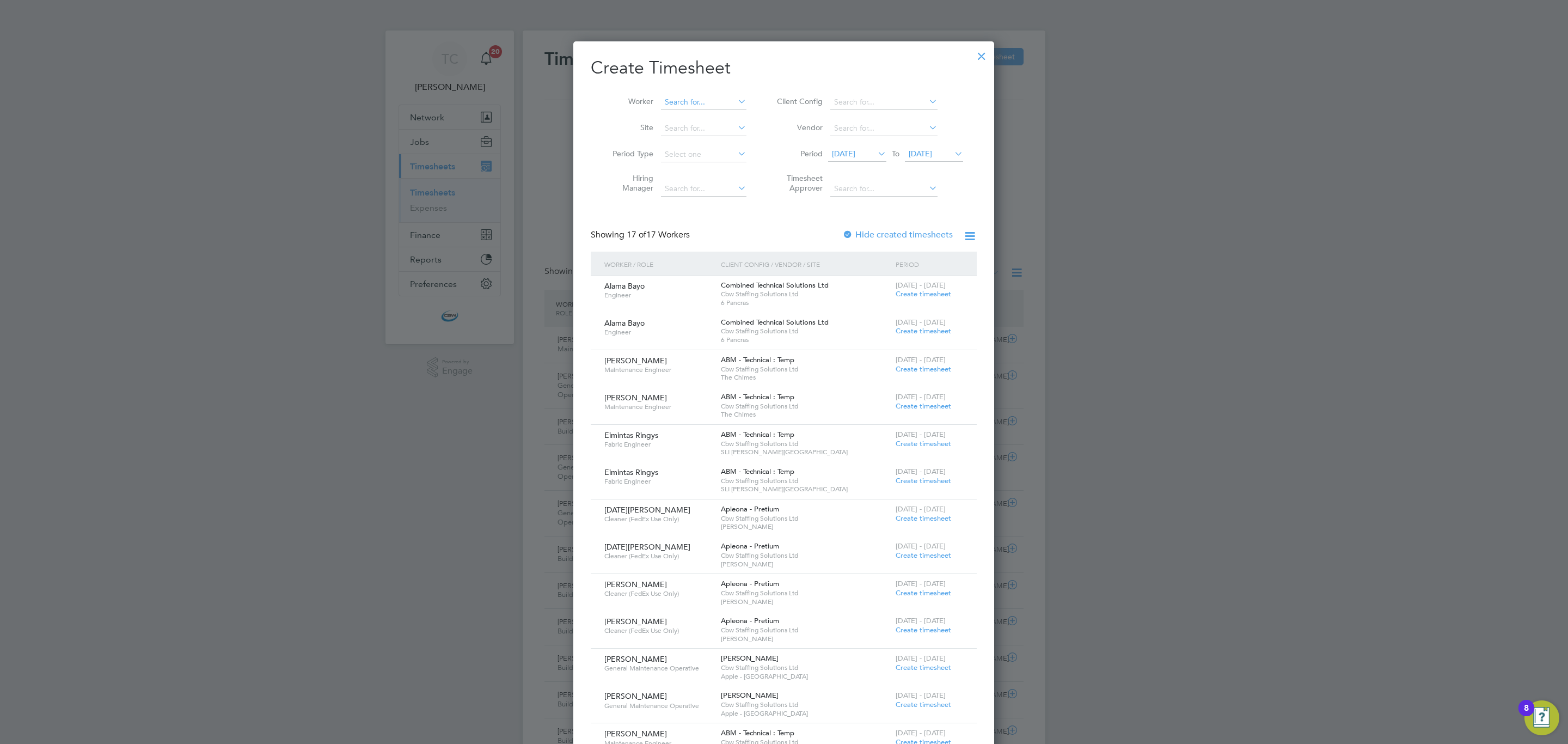
click at [682, 100] on input at bounding box center [704, 102] width 85 height 15
click at [685, 115] on li "Michael Ampong" at bounding box center [712, 118] width 102 height 15
type input "Michael Ampong"
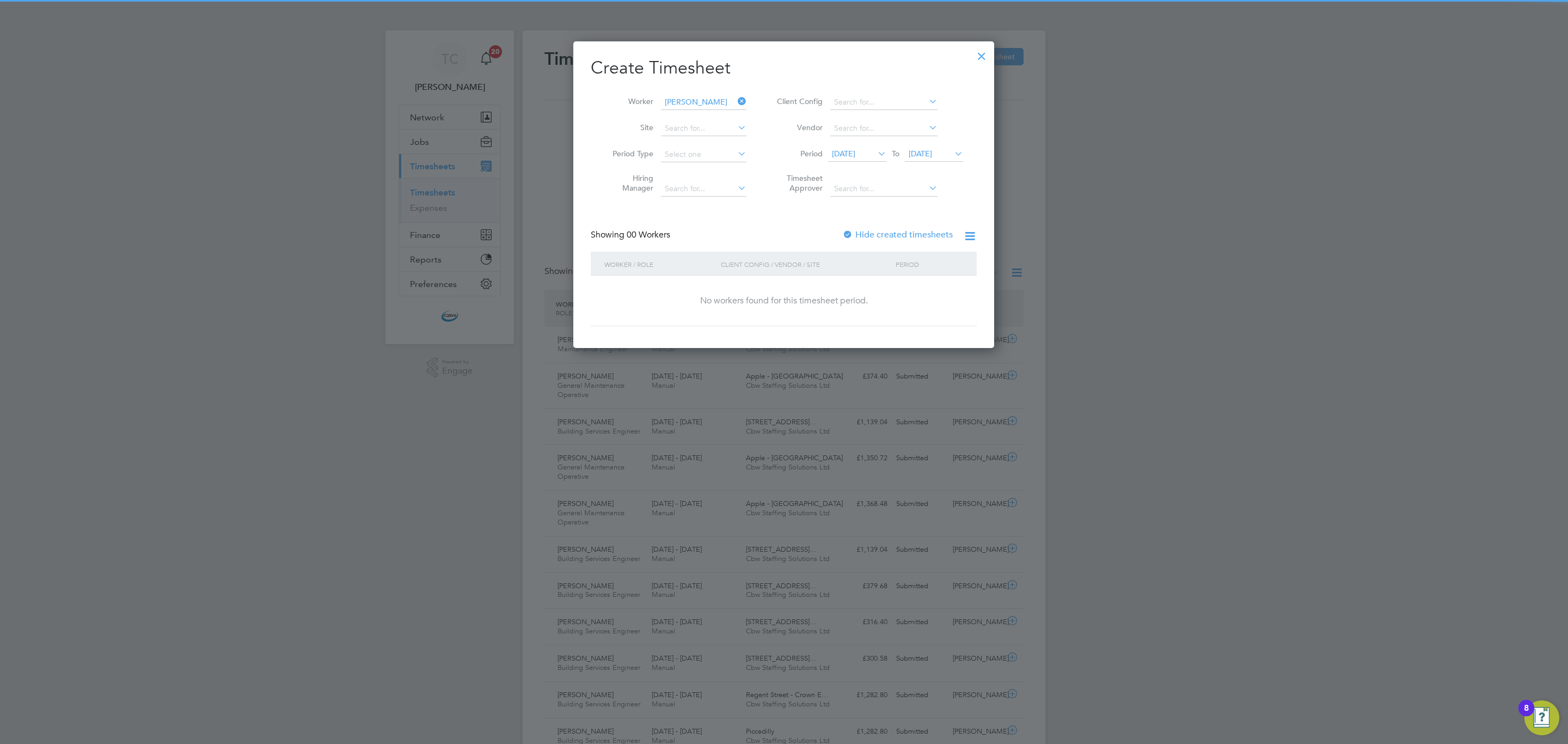
click at [855, 157] on span "15 Sep 2025" at bounding box center [844, 153] width 23 height 10
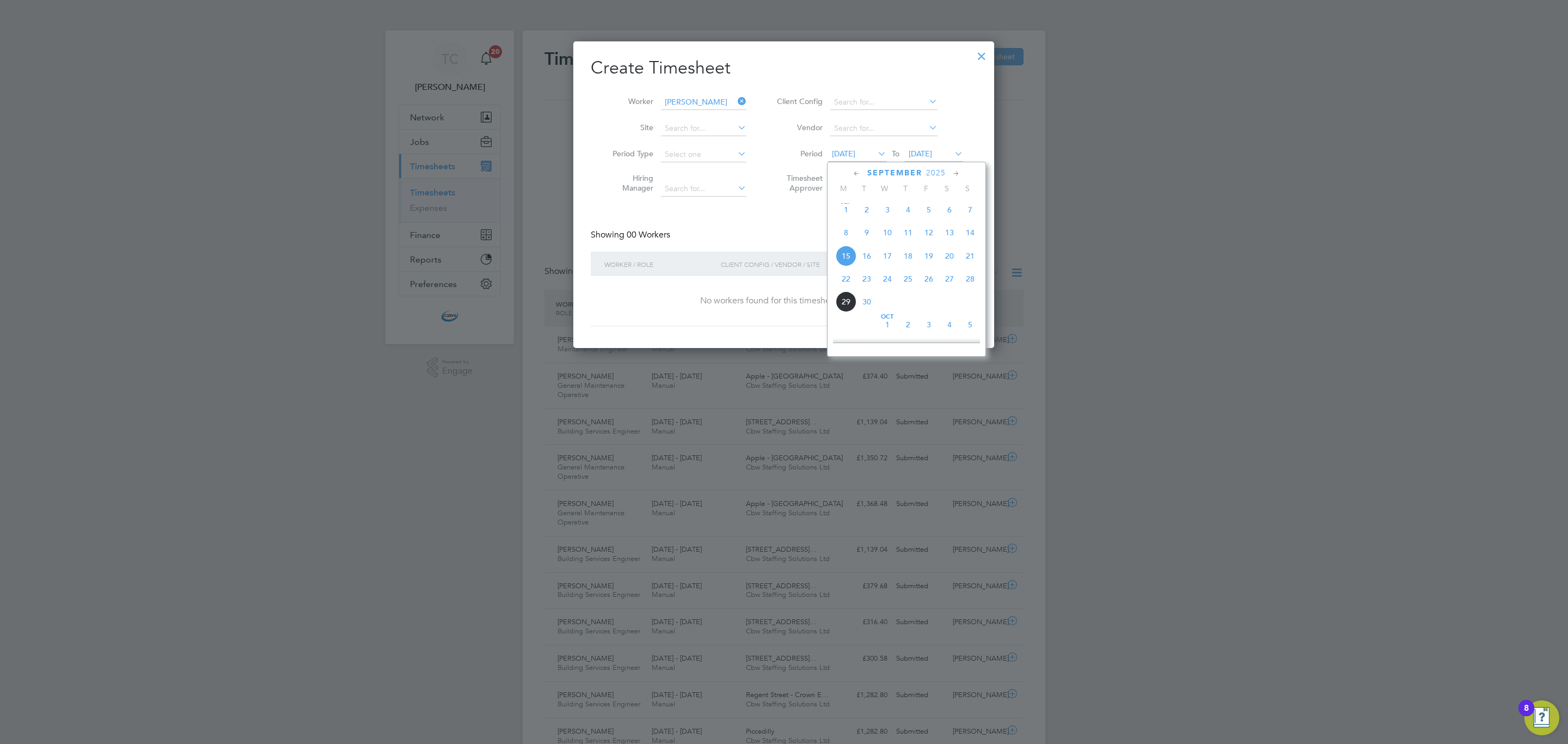
click at [848, 216] on span "Sep 1" at bounding box center [846, 209] width 21 height 21
click at [852, 239] on div at bounding box center [848, 235] width 11 height 11
click at [852, 233] on div at bounding box center [848, 235] width 11 height 11
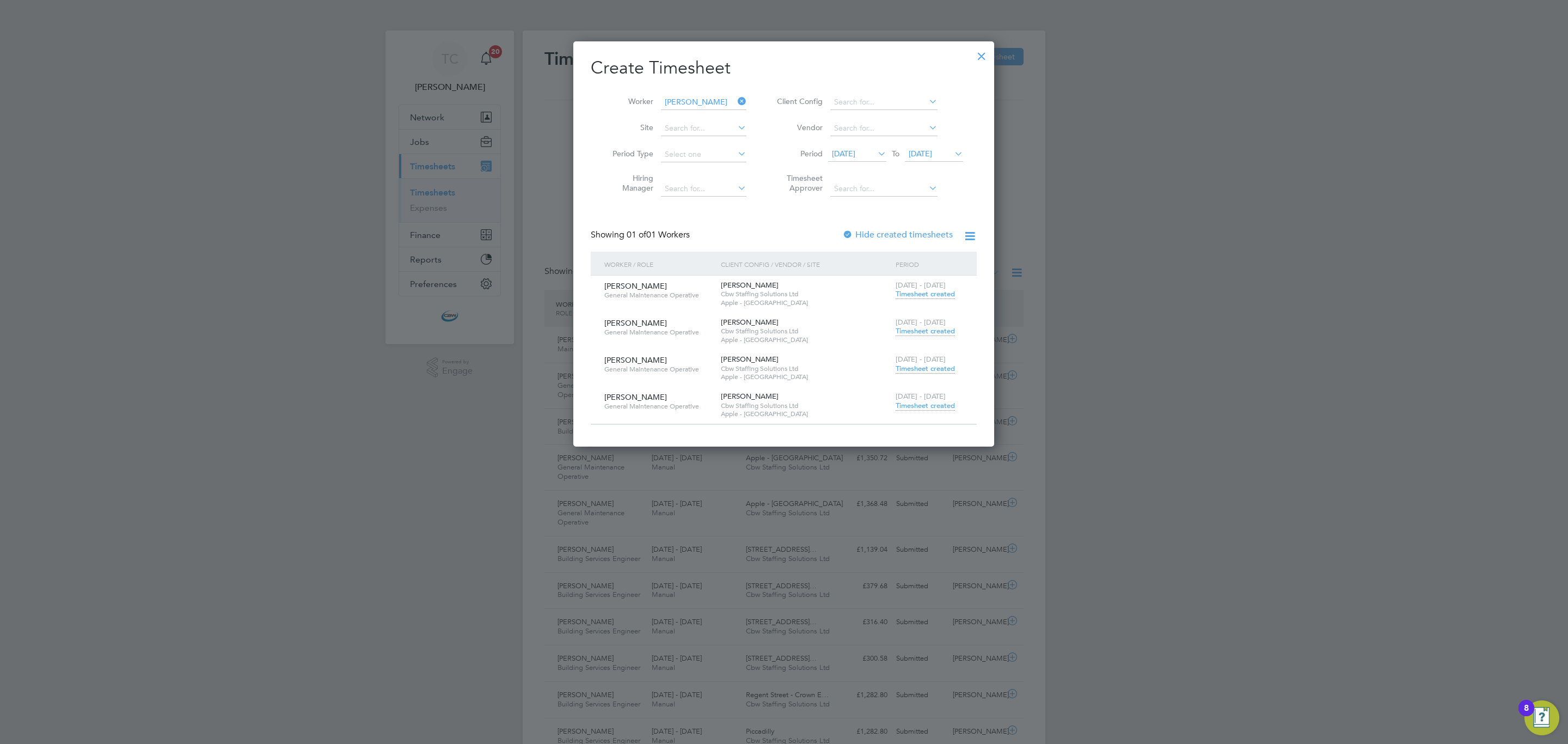
click at [928, 328] on span "Timesheet created" at bounding box center [925, 331] width 59 height 10
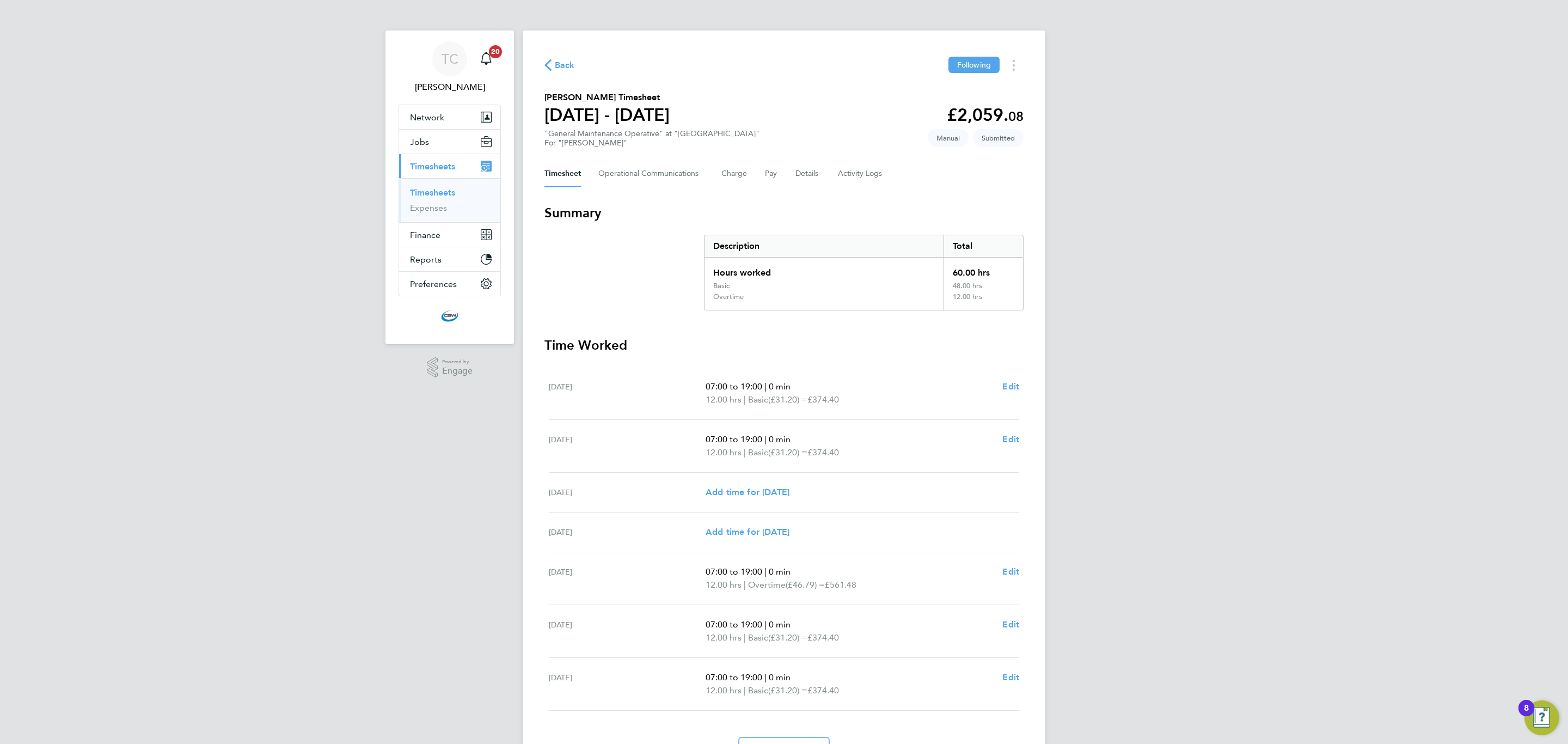
drag, startPoint x: 544, startPoint y: 62, endPoint x: 603, endPoint y: 208, distance: 157.5
click at [544, 62] on icon "button" at bounding box center [548, 65] width 7 height 12
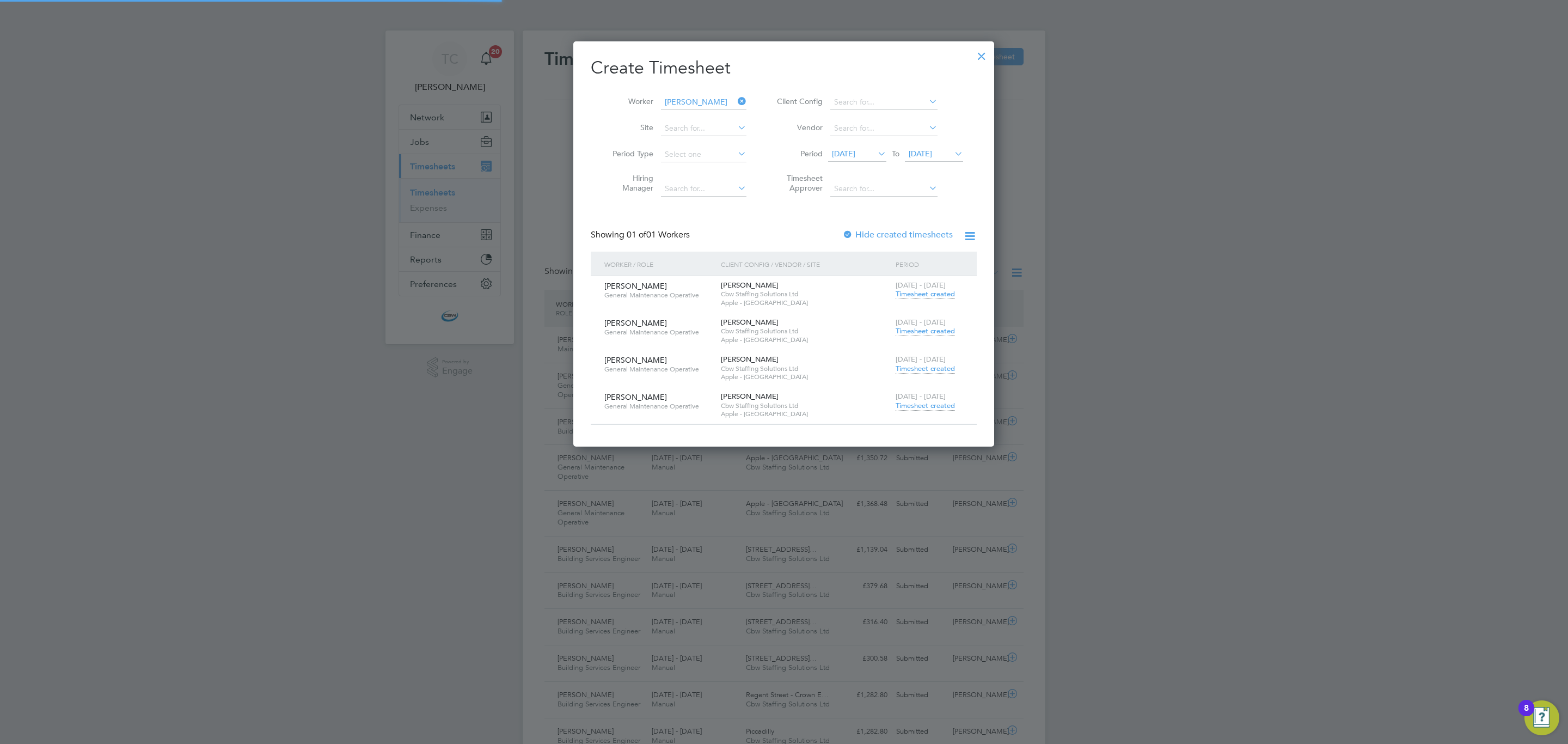
scroll to position [28, 95]
click at [936, 365] on span "Timesheet created" at bounding box center [925, 368] width 59 height 10
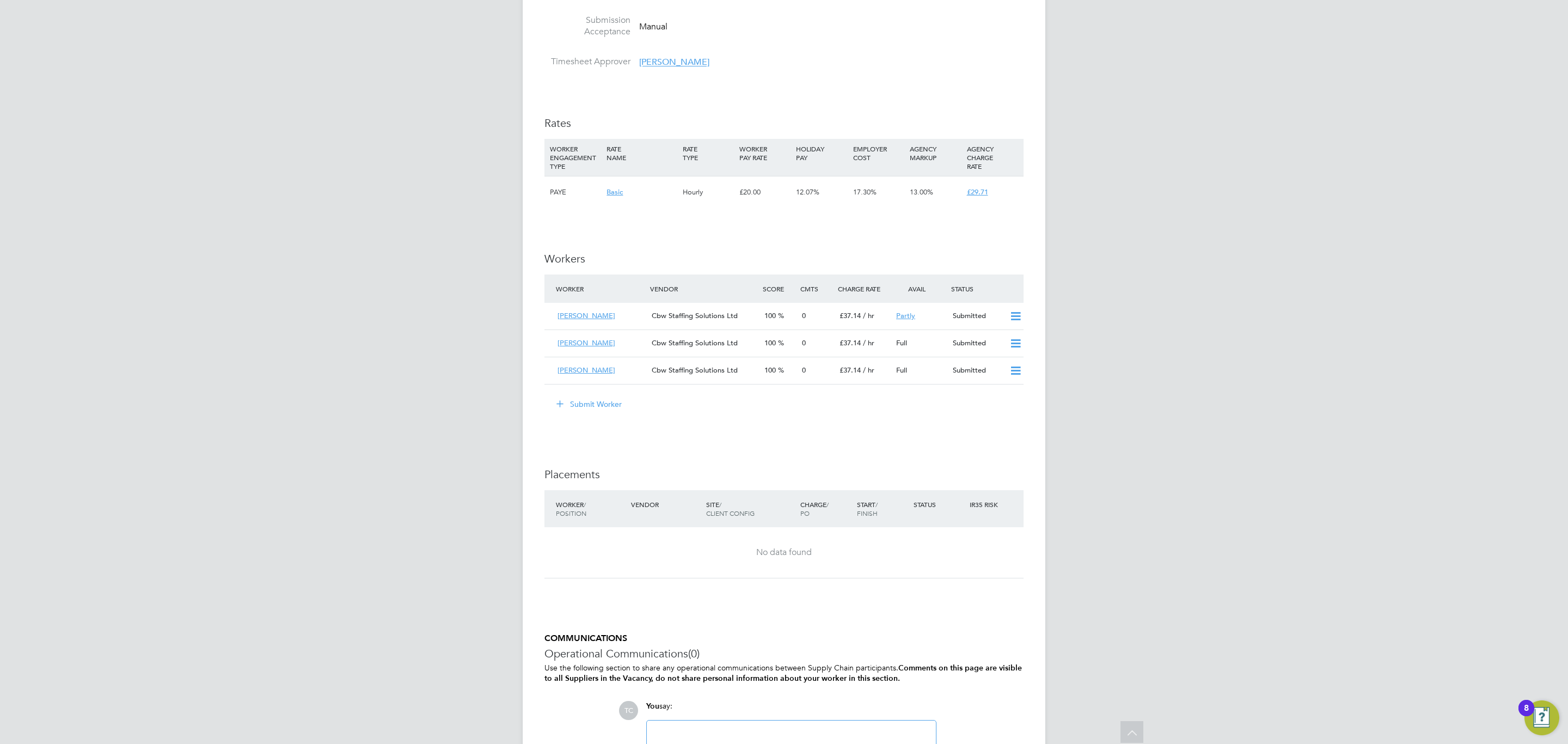
click at [612, 404] on button "Submit Worker" at bounding box center [590, 404] width 82 height 18
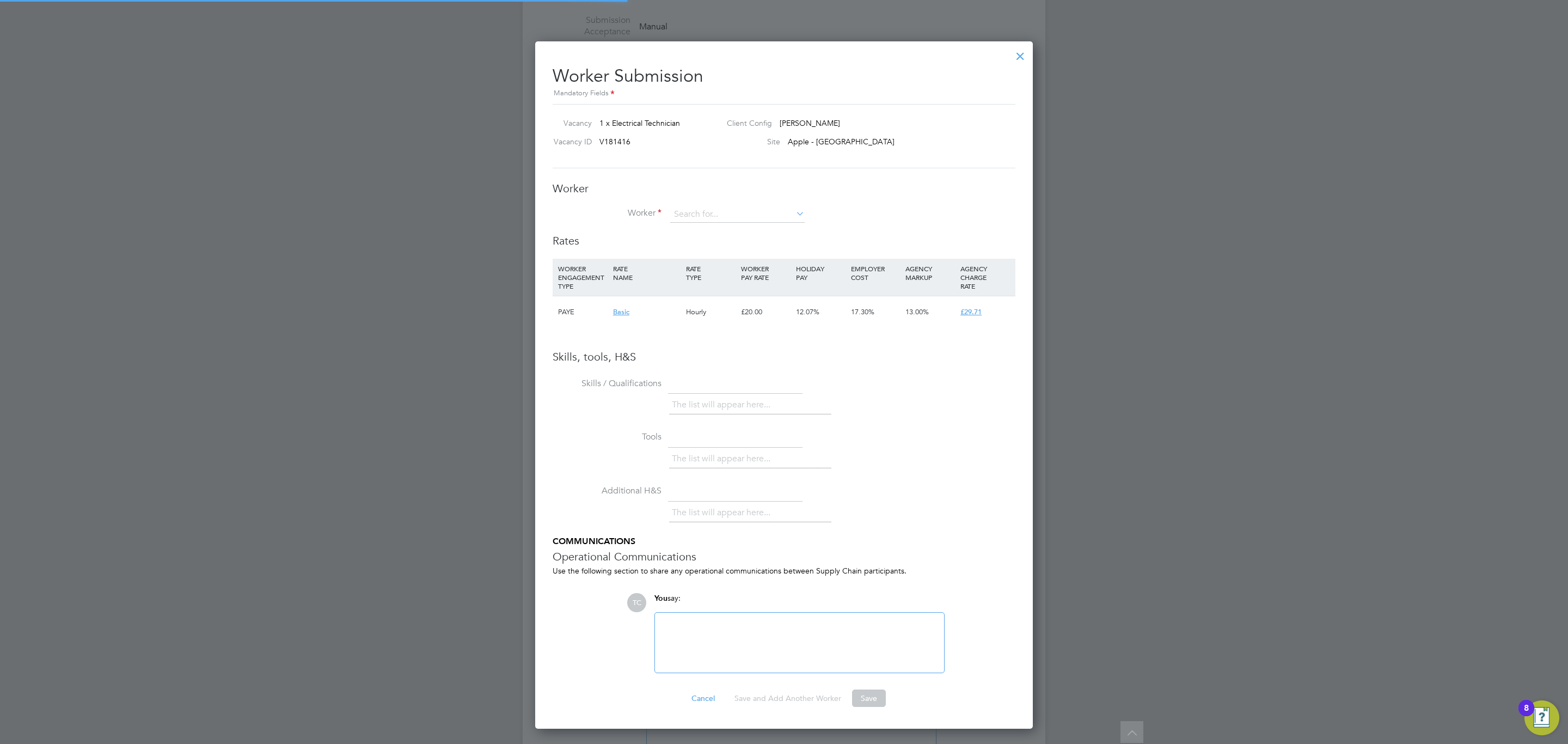
scroll to position [33, 74]
click at [716, 204] on div "Worker Worker Worker Engagement Type" at bounding box center [784, 208] width 463 height 52
click at [716, 208] on input at bounding box center [737, 214] width 135 height 16
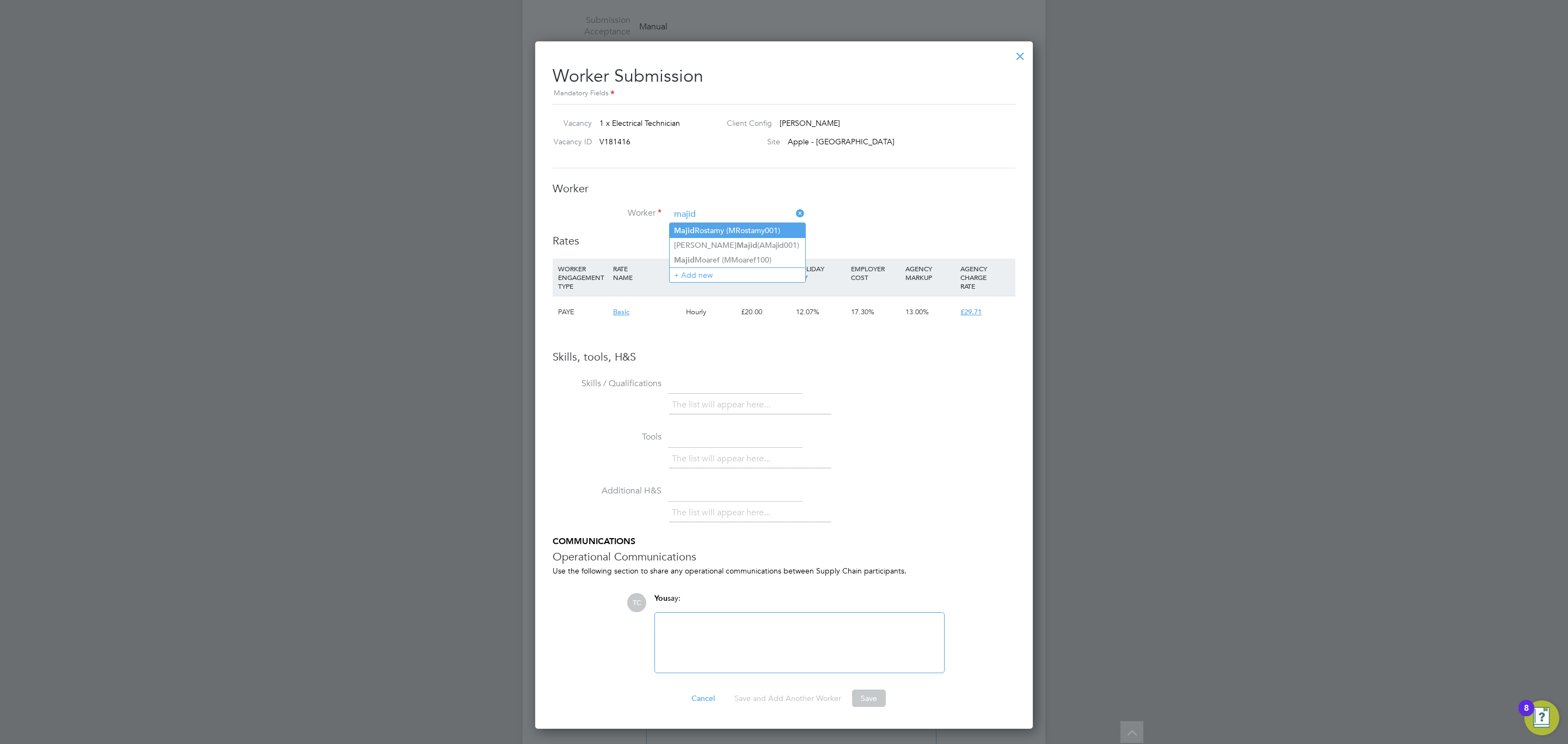
click at [770, 235] on li "[PERSON_NAME] (MRostamy001)" at bounding box center [737, 231] width 136 height 15
type input "[PERSON_NAME] (MRostamy001)"
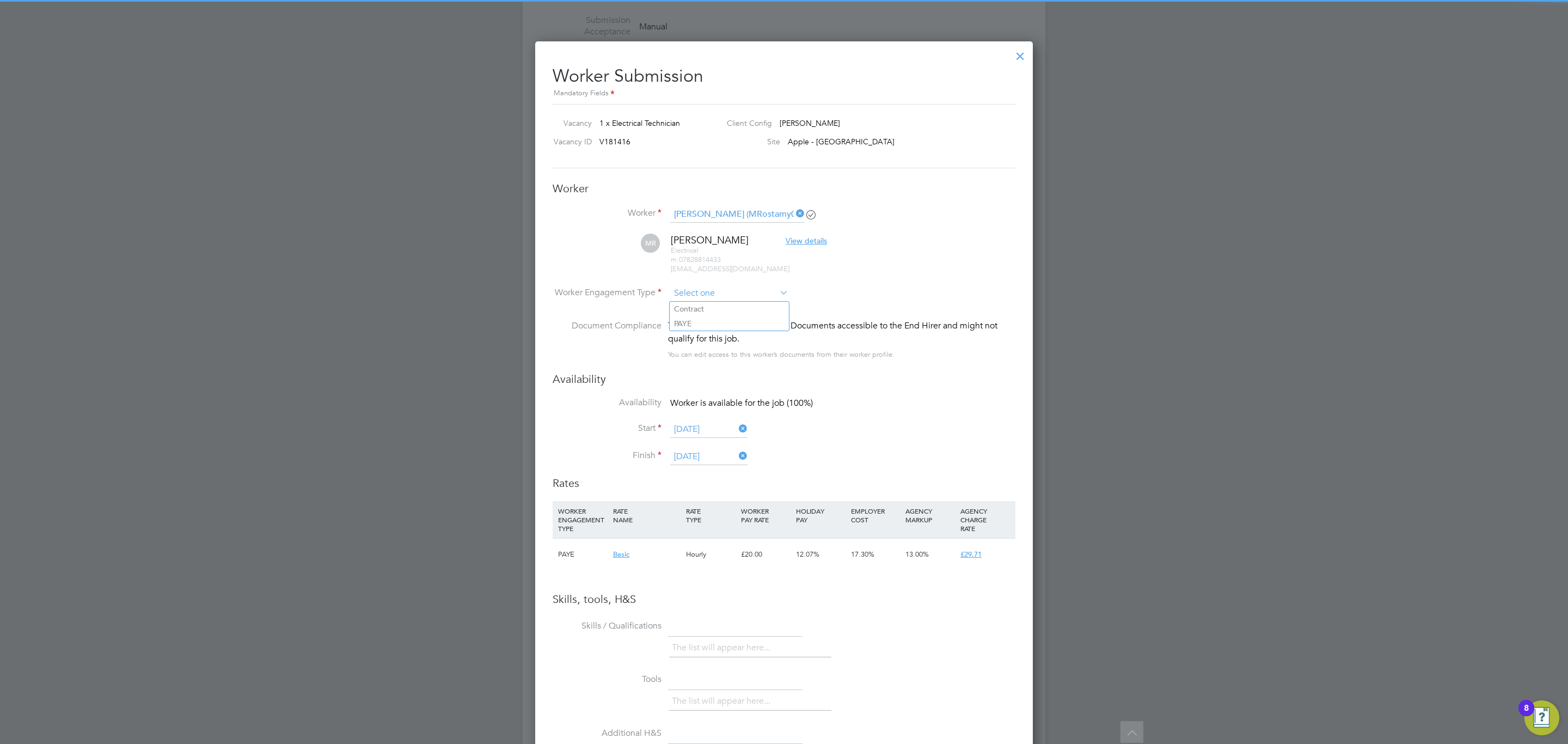
click at [719, 292] on input at bounding box center [729, 293] width 118 height 16
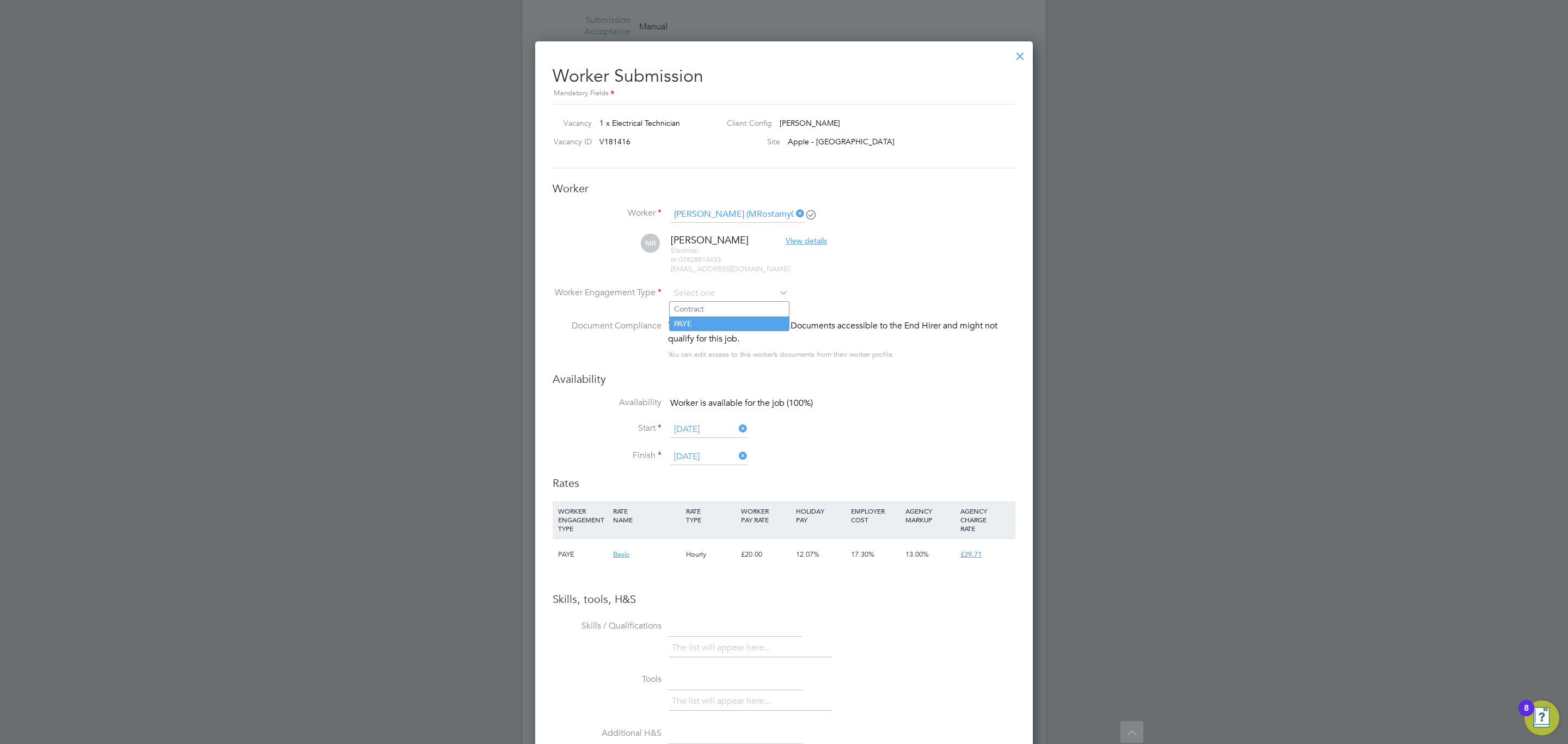
click at [719, 319] on li "PAYE" at bounding box center [729, 323] width 119 height 14
type input "PAYE"
click at [982, 554] on icon at bounding box center [985, 555] width 13 height 9
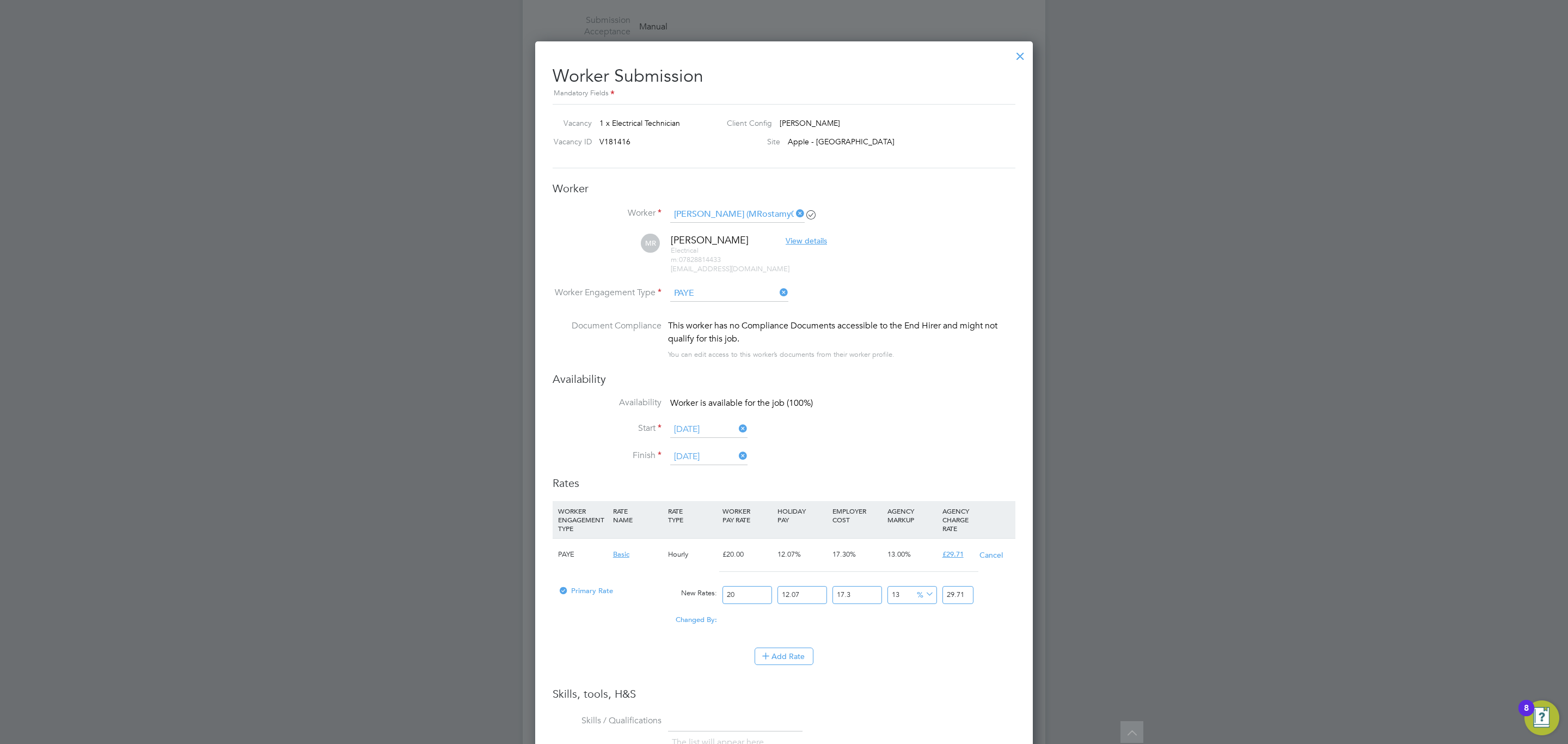
click at [741, 594] on input "20" at bounding box center [747, 595] width 49 height 18
type input "2"
type input "2.970953286"
type input "25"
type input "37.136916075"
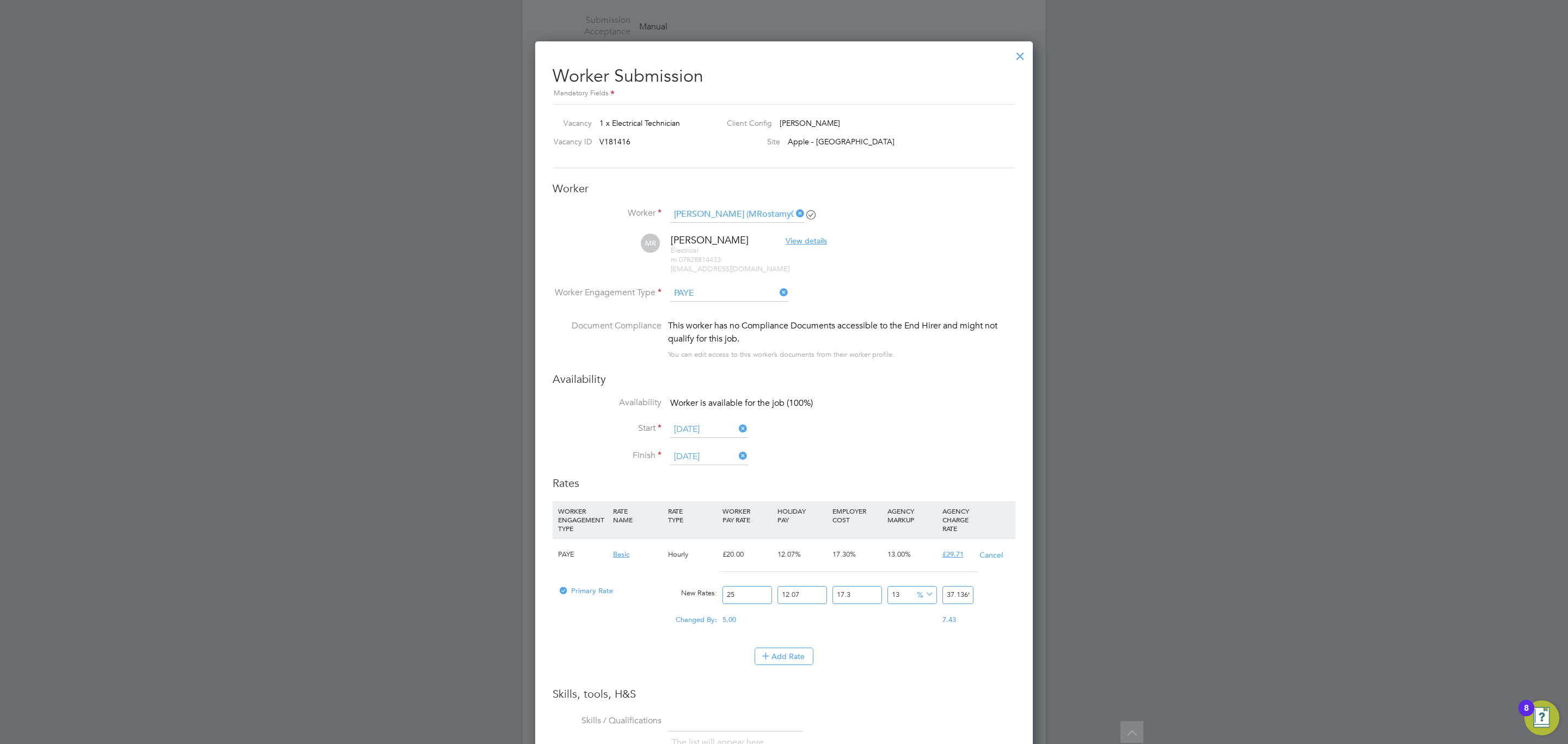
type input "25"
click at [909, 385] on h3 "Availability" at bounding box center [784, 379] width 463 height 14
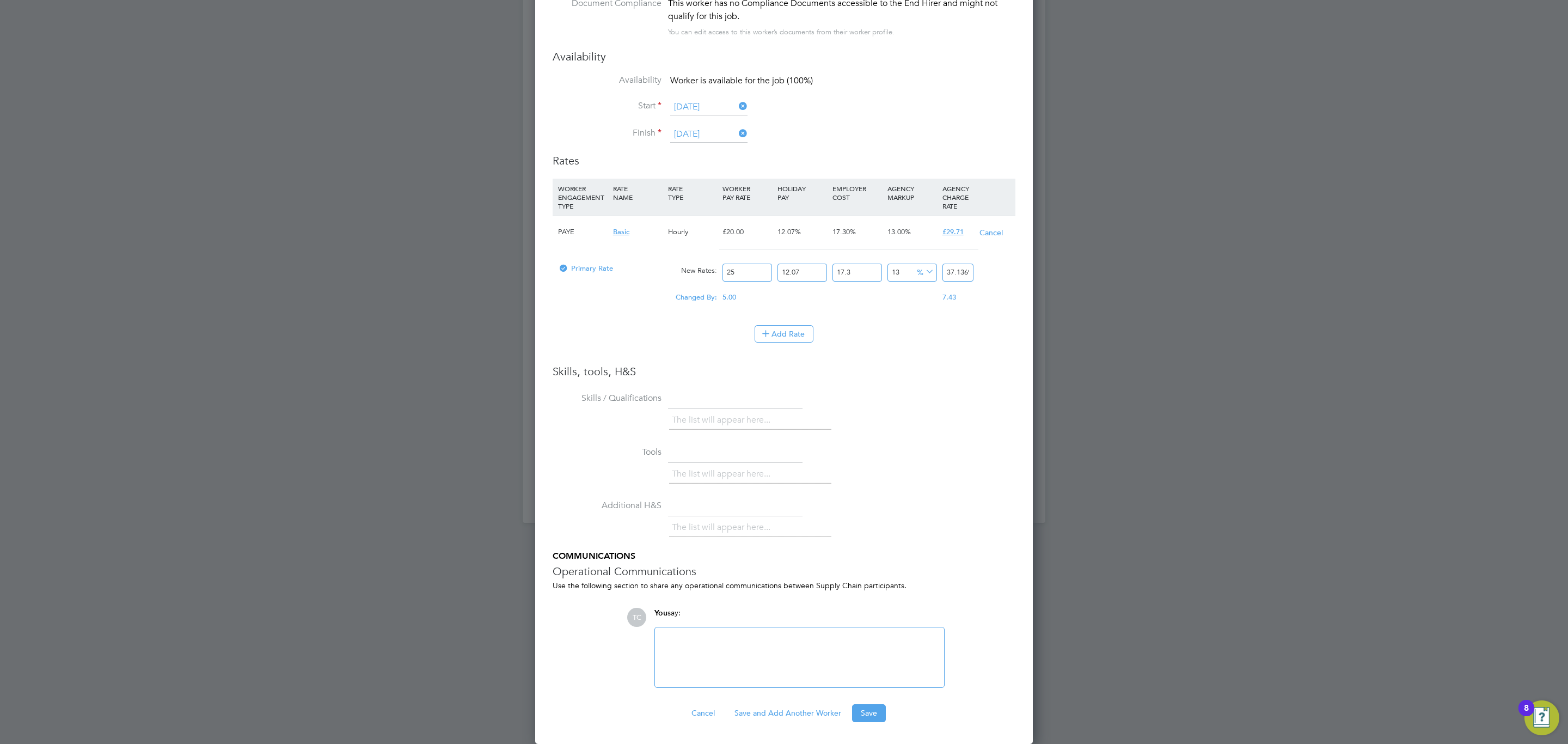
click at [872, 734] on div "Worker Submission Mandatory Fields Vacancy 1 x Electrical Technician Client Con…" at bounding box center [784, 231] width 498 height 1025
click at [876, 709] on button "Save" at bounding box center [869, 713] width 33 height 18
